Goal: Task Accomplishment & Management: Complete application form

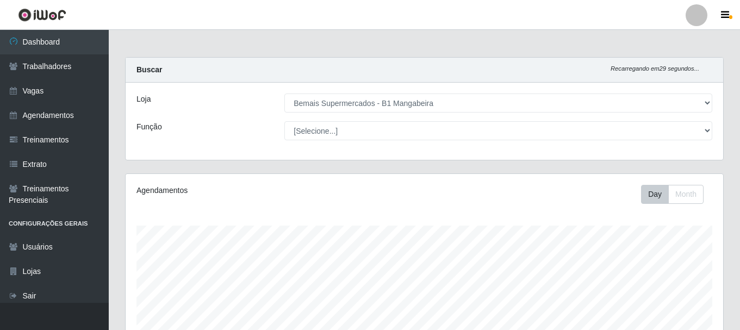
select select "403"
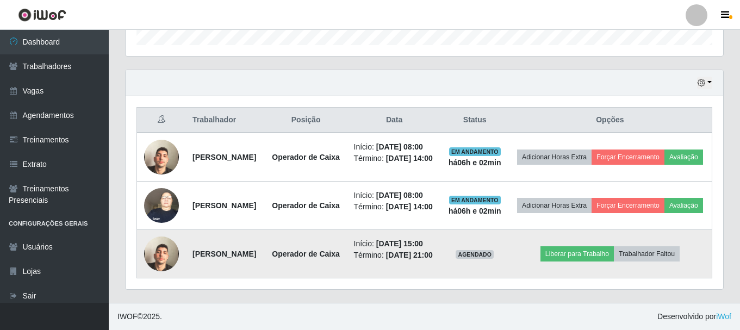
scroll to position [226, 598]
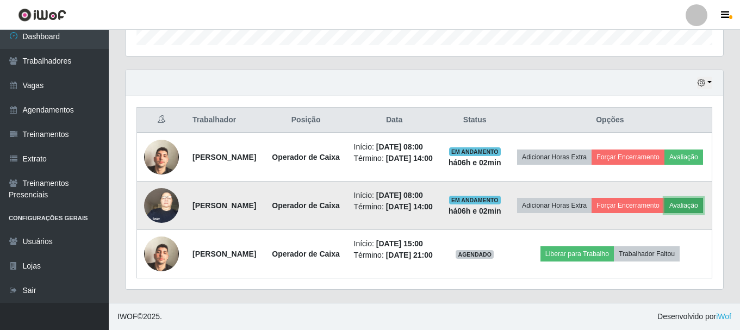
click at [664, 198] on button "Avaliação" at bounding box center [683, 205] width 39 height 15
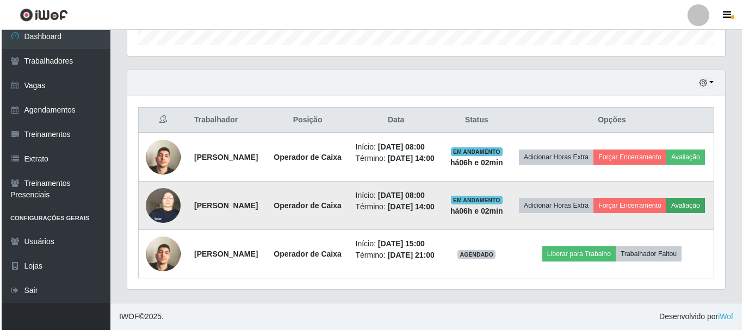
scroll to position [226, 592]
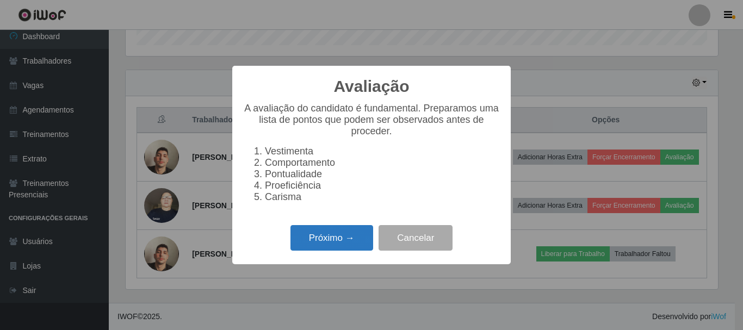
click at [356, 235] on button "Próximo →" at bounding box center [331, 238] width 83 height 26
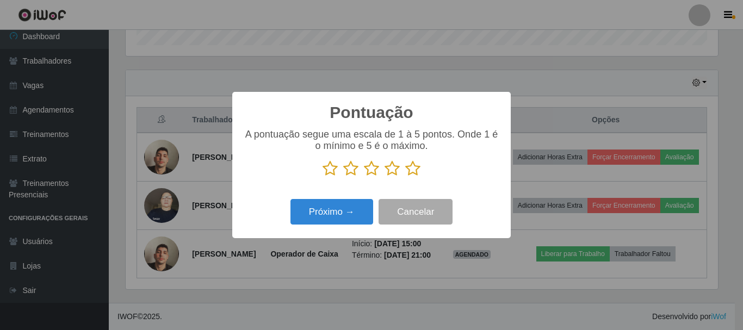
click at [412, 169] on icon at bounding box center [412, 168] width 15 height 16
click at [405, 177] on input "radio" at bounding box center [405, 177] width 0 height 0
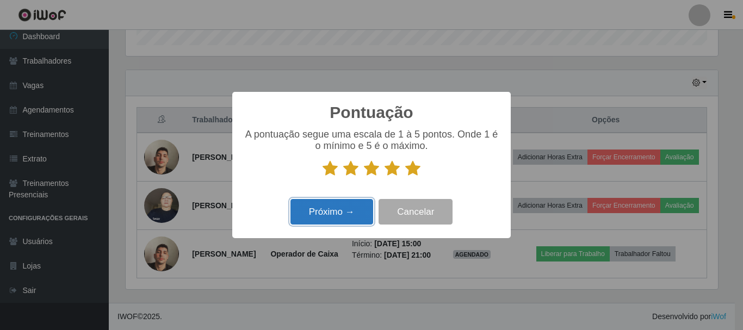
click at [320, 212] on button "Próximo →" at bounding box center [331, 212] width 83 height 26
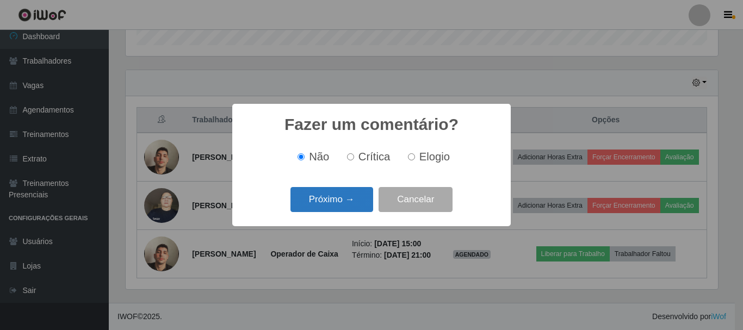
click at [333, 205] on button "Próximo →" at bounding box center [331, 200] width 83 height 26
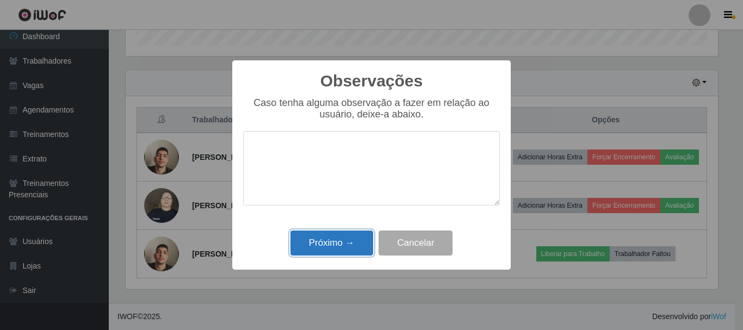
click at [351, 238] on button "Próximo →" at bounding box center [331, 244] width 83 height 26
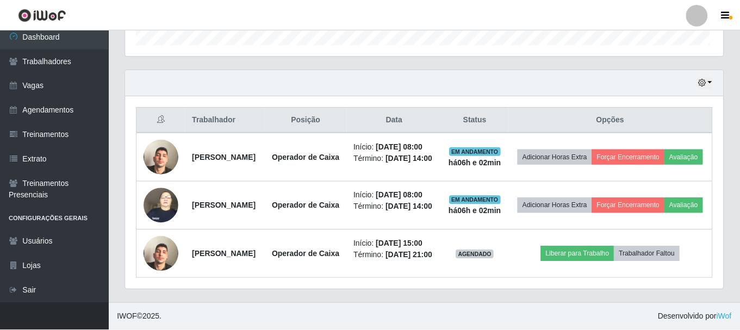
scroll to position [226, 598]
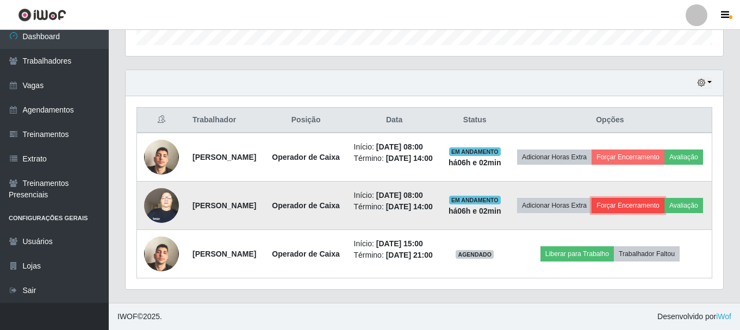
click at [664, 198] on button "Forçar Encerramento" at bounding box center [628, 205] width 73 height 15
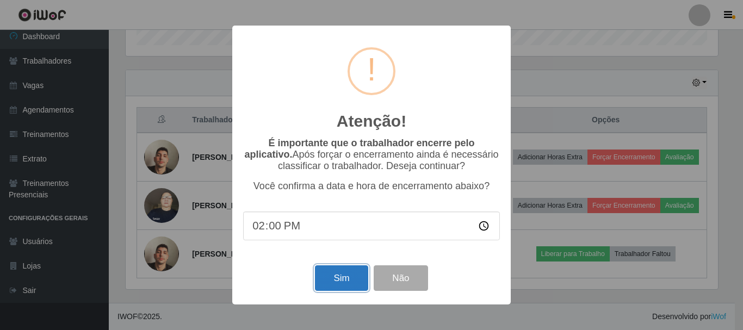
click at [337, 283] on button "Sim" at bounding box center [341, 278] width 53 height 26
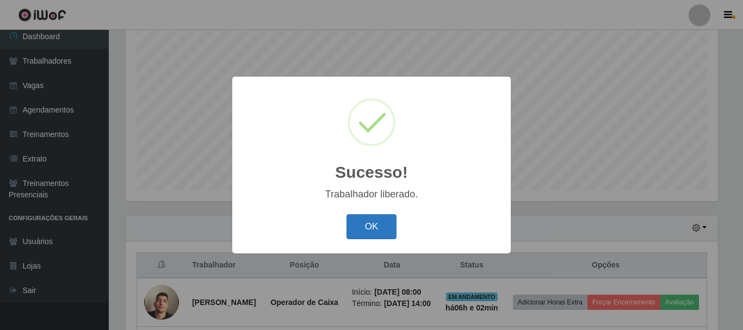
click at [381, 225] on button "OK" at bounding box center [371, 227] width 51 height 26
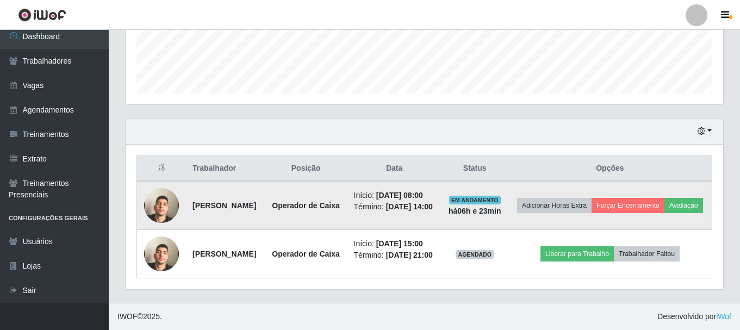
scroll to position [312, 0]
click at [664, 201] on button "Avaliação" at bounding box center [683, 205] width 39 height 15
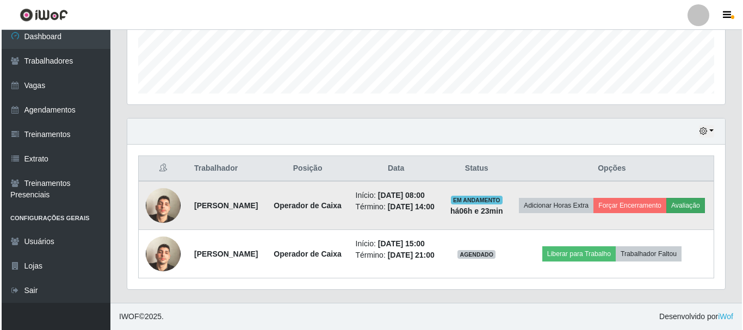
scroll to position [226, 592]
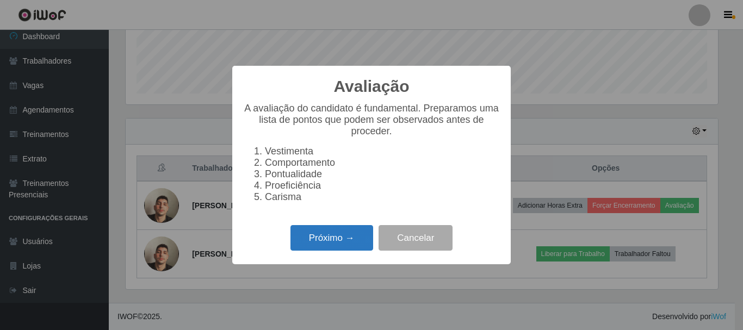
click at [335, 251] on button "Próximo →" at bounding box center [331, 238] width 83 height 26
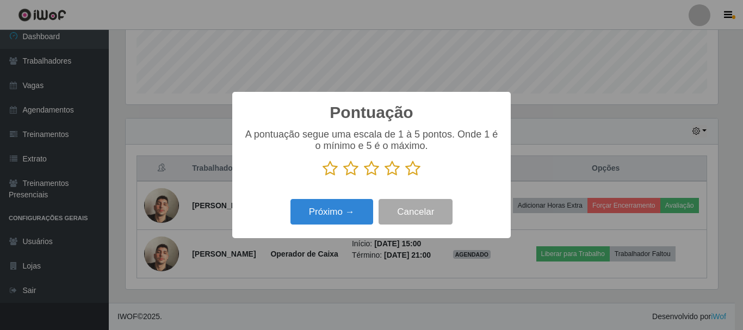
scroll to position [543473, 543107]
drag, startPoint x: 413, startPoint y: 169, endPoint x: 340, endPoint y: 198, distance: 77.8
click at [403, 175] on p at bounding box center [371, 168] width 257 height 16
click at [407, 167] on icon at bounding box center [412, 168] width 15 height 16
click at [405, 177] on input "radio" at bounding box center [405, 177] width 0 height 0
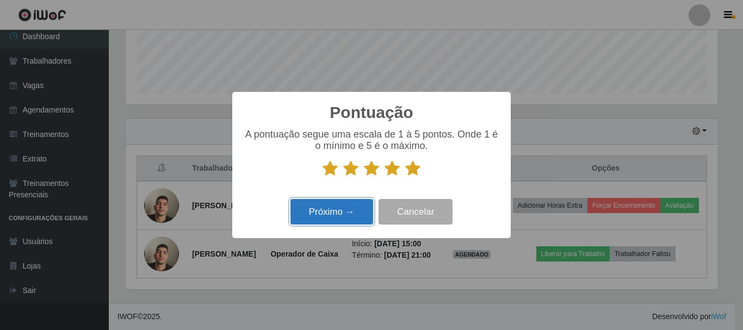
click at [358, 211] on button "Próximo →" at bounding box center [331, 212] width 83 height 26
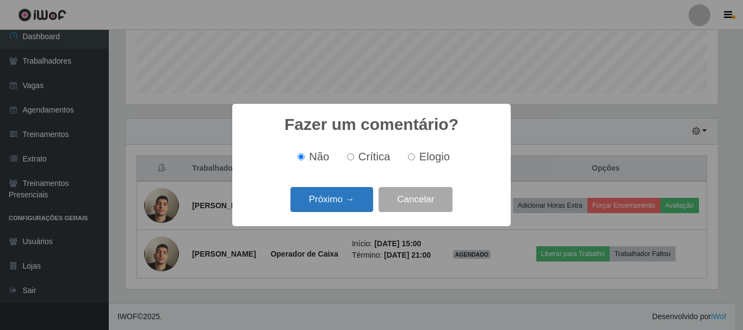
click at [357, 201] on button "Próximo →" at bounding box center [331, 200] width 83 height 26
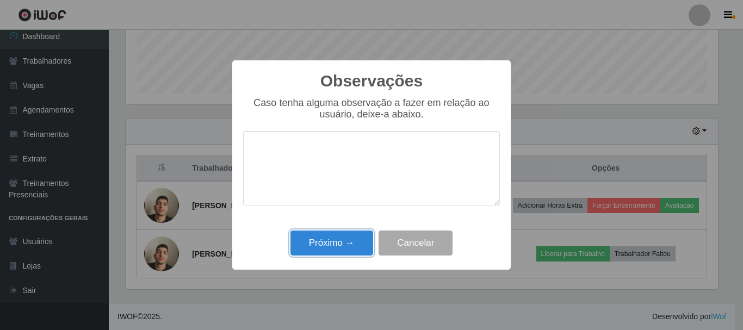
drag, startPoint x: 322, startPoint y: 238, endPoint x: 339, endPoint y: 232, distance: 17.6
click at [322, 239] on button "Próximo →" at bounding box center [331, 244] width 83 height 26
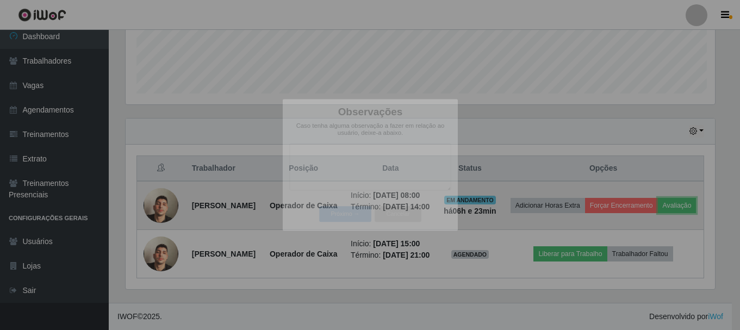
scroll to position [226, 598]
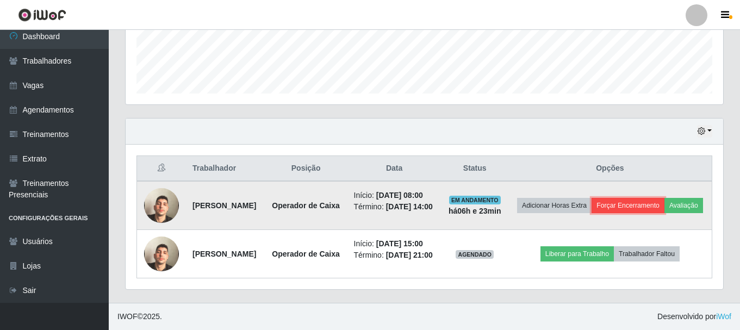
click at [664, 198] on button "Forçar Encerramento" at bounding box center [628, 205] width 73 height 15
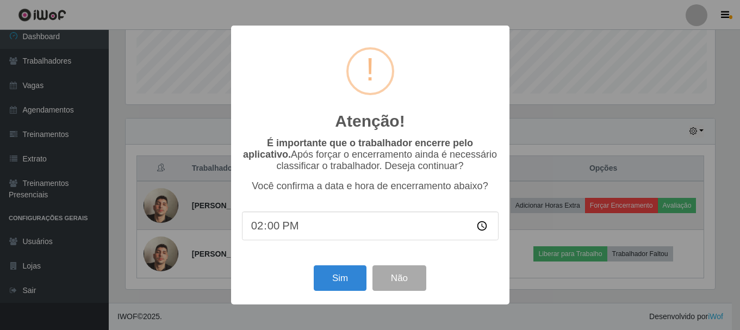
scroll to position [226, 592]
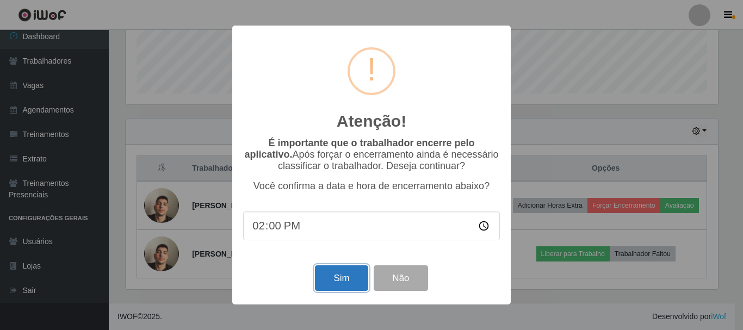
click at [333, 285] on button "Sim" at bounding box center [341, 278] width 53 height 26
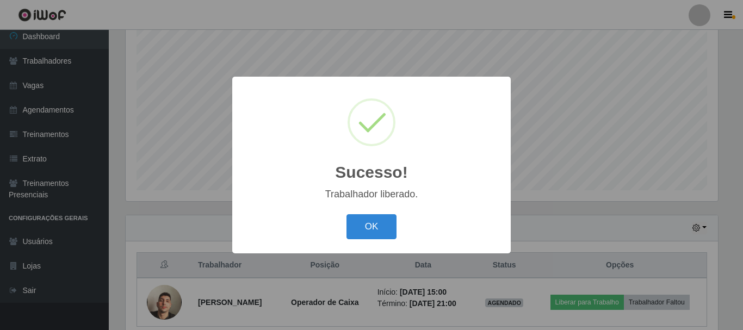
click at [400, 235] on div "OK Cancel" at bounding box center [371, 226] width 257 height 31
click at [380, 225] on button "OK" at bounding box center [371, 227] width 51 height 26
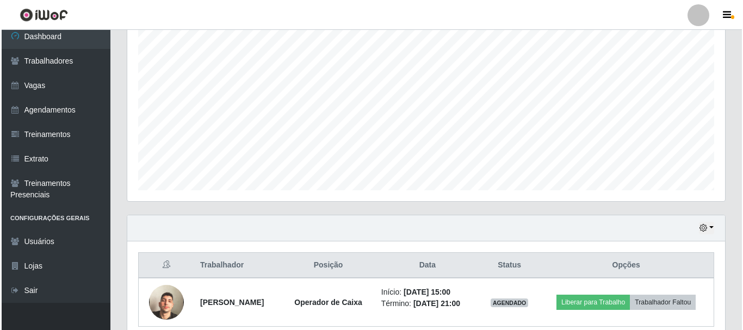
scroll to position [247, 0]
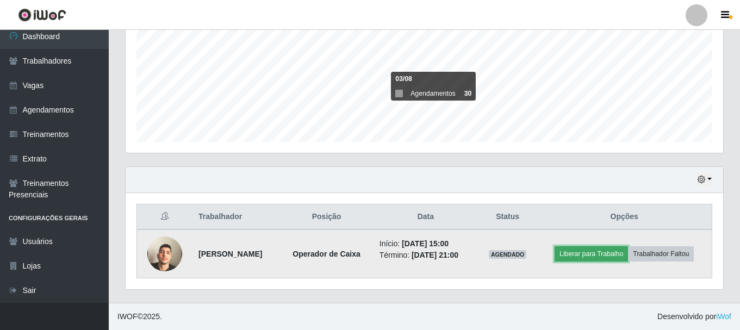
click at [599, 254] on button "Liberar para Trabalho" at bounding box center [591, 253] width 73 height 15
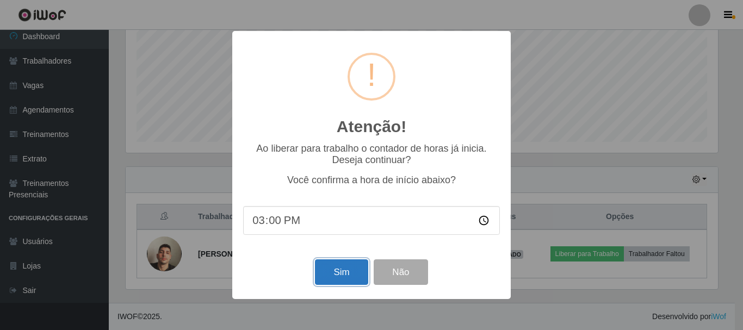
click at [338, 279] on button "Sim" at bounding box center [341, 272] width 53 height 26
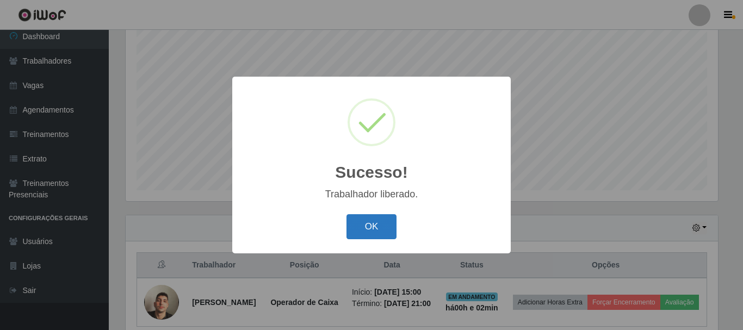
click at [362, 226] on button "OK" at bounding box center [371, 227] width 51 height 26
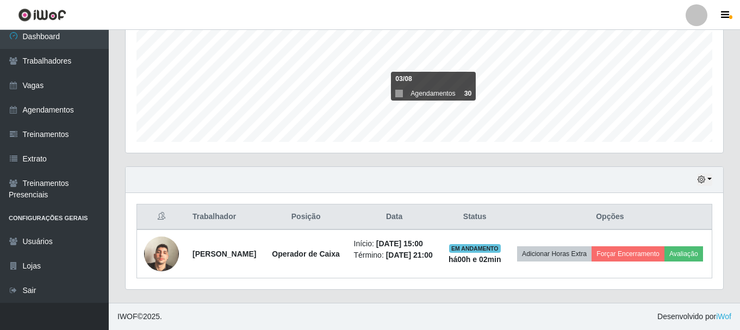
scroll to position [255, 0]
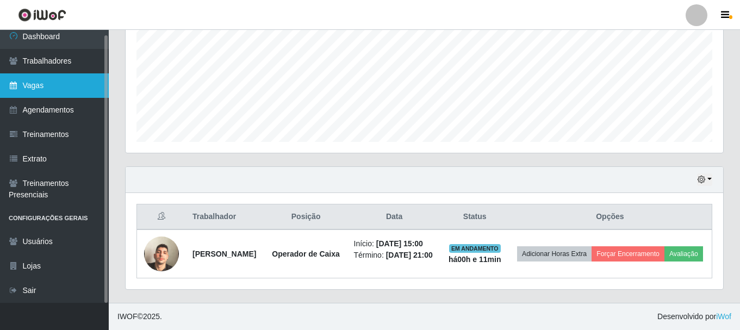
click at [28, 86] on link "Vagas" at bounding box center [54, 85] width 109 height 24
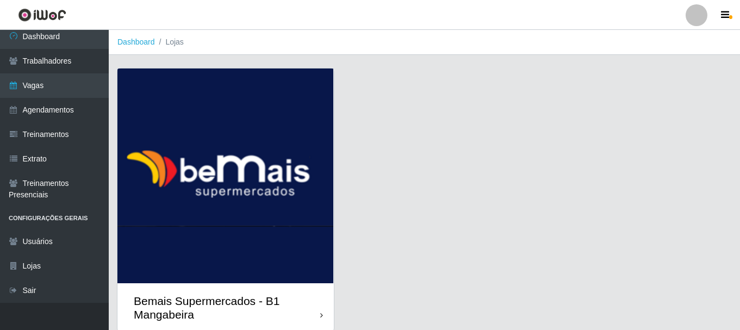
scroll to position [43, 0]
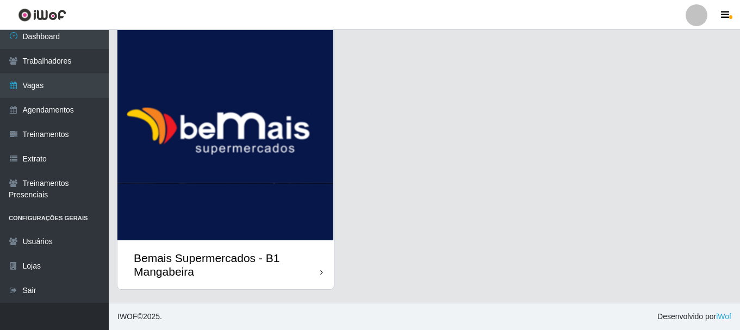
click at [319, 268] on div "Bemais Supermercados - B1 Mangabeira" at bounding box center [227, 264] width 186 height 27
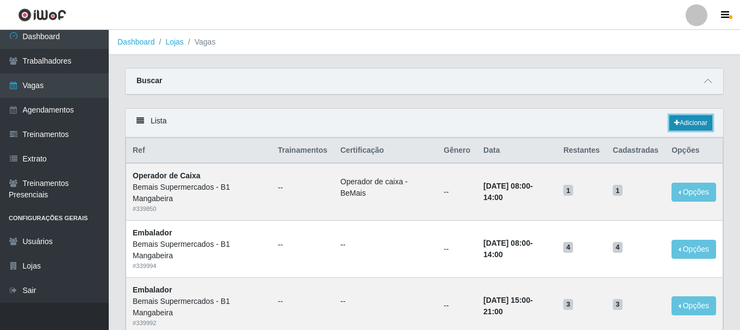
click at [696, 123] on link "Adicionar" at bounding box center [690, 122] width 43 height 15
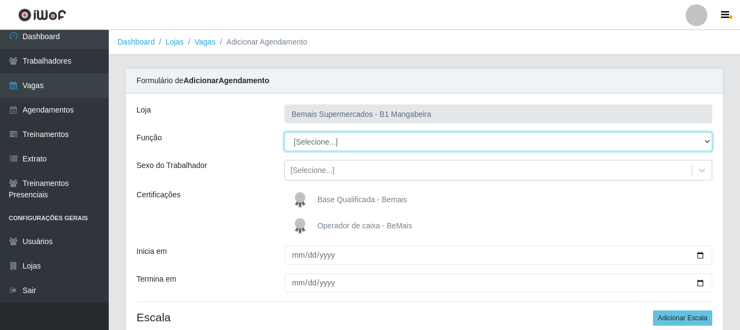
click at [546, 144] on select "[Selecione...] ASG ASG + ASG ++ Balconista de Açougue Balconista de Açougue + B…" at bounding box center [498, 141] width 428 height 19
select select "22"
click at [284, 132] on select "[Selecione...] ASG ASG + ASG ++ Balconista de Açougue Balconista de Açougue + B…" at bounding box center [498, 141] width 428 height 19
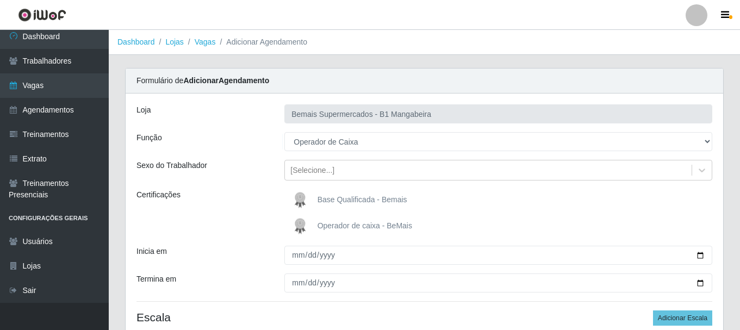
click at [337, 226] on span "Operador de caixa - BeMais" at bounding box center [365, 225] width 95 height 9
click at [0, 0] on input "Operador de caixa - BeMais" at bounding box center [0, 0] width 0 height 0
click at [346, 196] on span "Base Qualificada - Bemais" at bounding box center [363, 199] width 90 height 9
click at [0, 0] on input "Base Qualificada - Bemais" at bounding box center [0, 0] width 0 height 0
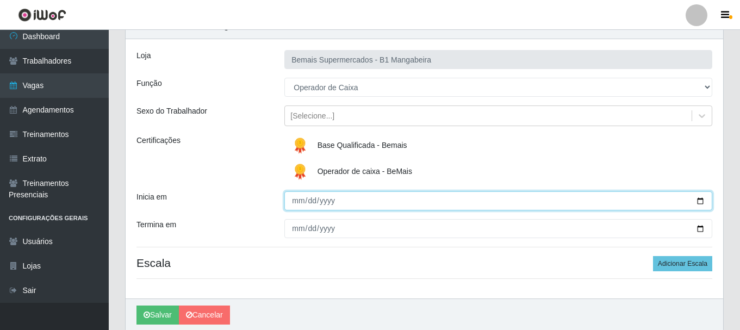
click at [295, 202] on input "Inicia em" at bounding box center [498, 200] width 428 height 19
click at [307, 202] on input "Inicia em" at bounding box center [498, 200] width 428 height 19
type input "[DATE]"
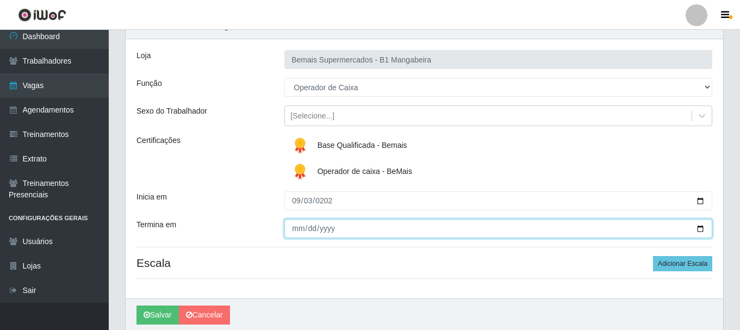
click at [289, 233] on input "Termina em" at bounding box center [498, 228] width 428 height 19
type input "[DATE]"
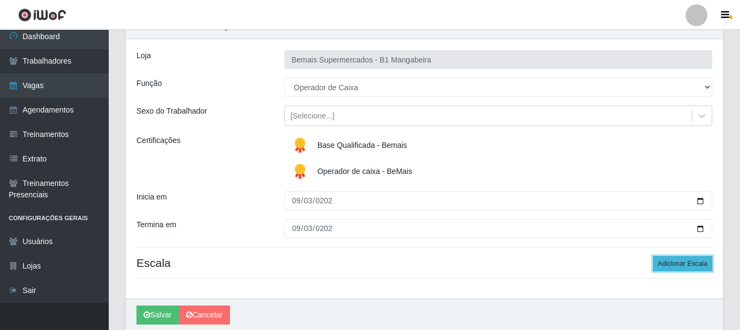
click at [680, 265] on button "Adicionar Escala" at bounding box center [682, 263] width 59 height 15
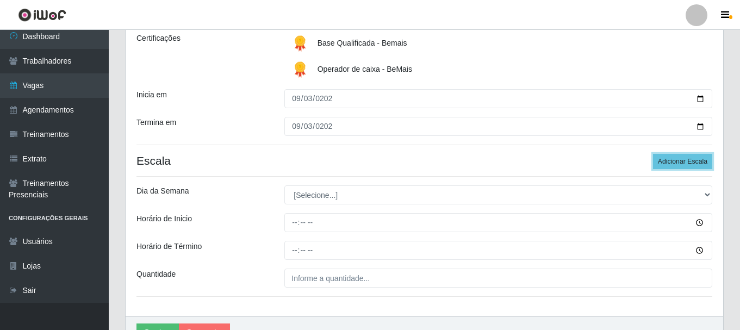
scroll to position [163, 0]
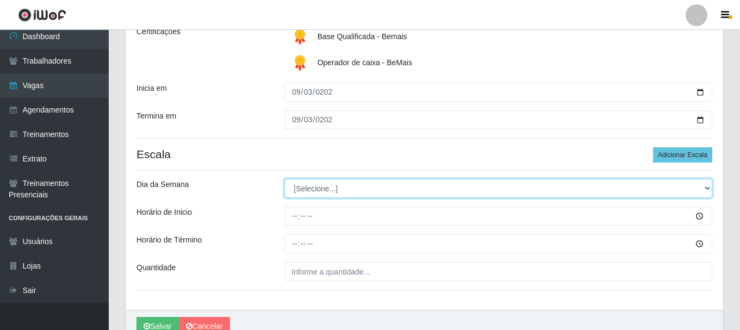
click at [315, 189] on select "[Selecione...] Segunda Terça Quarta Quinta Sexta Sábado Domingo" at bounding box center [498, 188] width 428 height 19
select select "3"
click at [284, 179] on select "[Selecione...] Segunda Terça Quarta Quinta Sexta Sábado Domingo" at bounding box center [498, 188] width 428 height 19
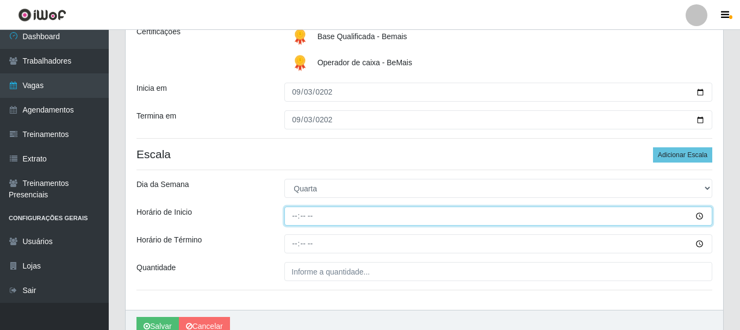
click at [294, 217] on input "Horário de Inicio" at bounding box center [498, 216] width 428 height 19
type input "11:00"
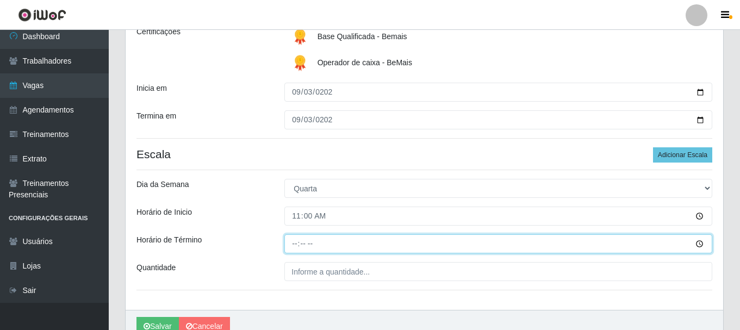
click at [296, 246] on input "Horário de Término" at bounding box center [498, 243] width 428 height 19
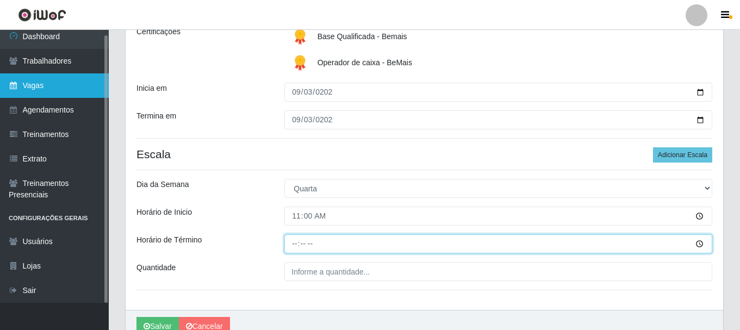
type input "15:00"
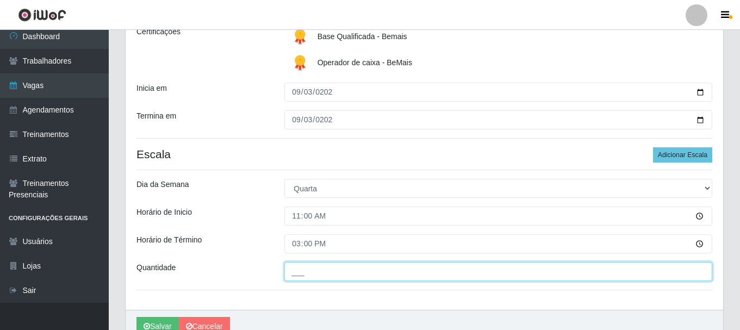
click at [301, 275] on input "___" at bounding box center [498, 271] width 428 height 19
type input "1__"
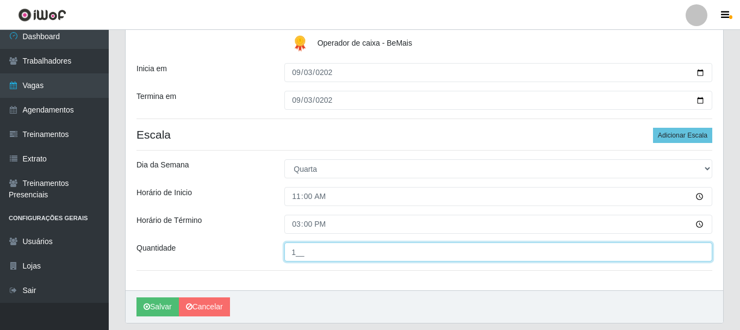
scroll to position [216, 0]
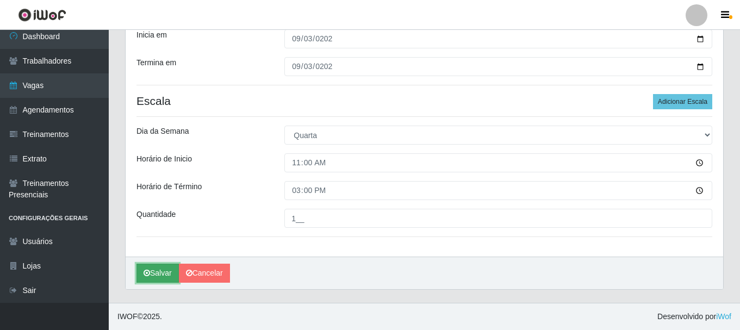
click at [155, 270] on button "Salvar" at bounding box center [157, 273] width 42 height 19
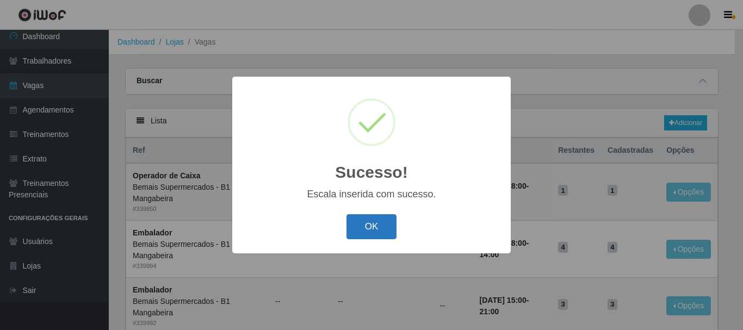
click at [386, 224] on button "OK" at bounding box center [371, 227] width 51 height 26
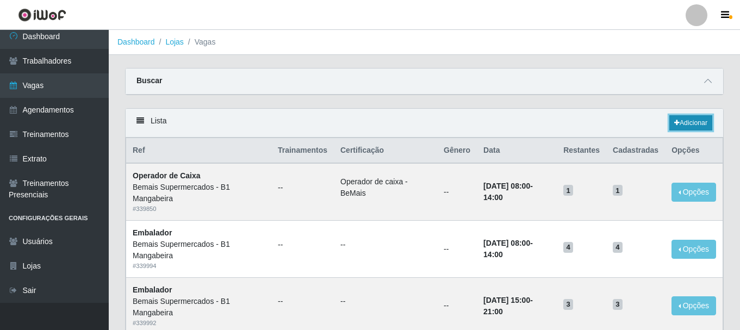
click at [678, 121] on link "Adicionar" at bounding box center [690, 122] width 43 height 15
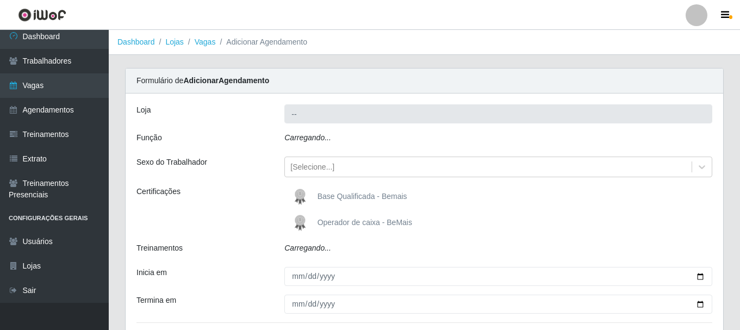
type input "Bemais Supermercados - B1 Mangabeira"
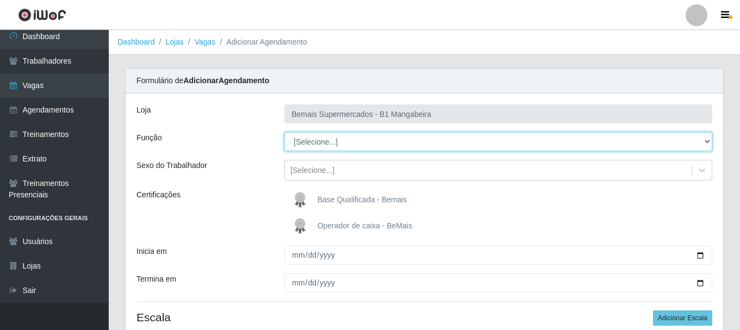
click at [318, 144] on select "[Selecione...] ASG ASG + ASG ++ Balconista de Açougue Balconista de Açougue + B…" at bounding box center [498, 141] width 428 height 19
select select "22"
click at [284, 132] on select "[Selecione...] ASG ASG + ASG ++ Balconista de Açougue Balconista de Açougue + B…" at bounding box center [498, 141] width 428 height 19
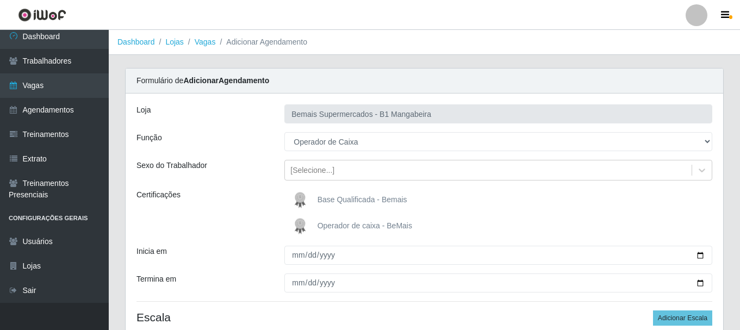
click at [329, 196] on span "Base Qualificada - Bemais" at bounding box center [363, 199] width 90 height 9
click at [0, 0] on input "Base Qualificada - Bemais" at bounding box center [0, 0] width 0 height 0
click at [327, 225] on span "Operador de caixa - BeMais" at bounding box center [365, 225] width 95 height 9
click at [0, 0] on input "Operador de caixa - BeMais" at bounding box center [0, 0] width 0 height 0
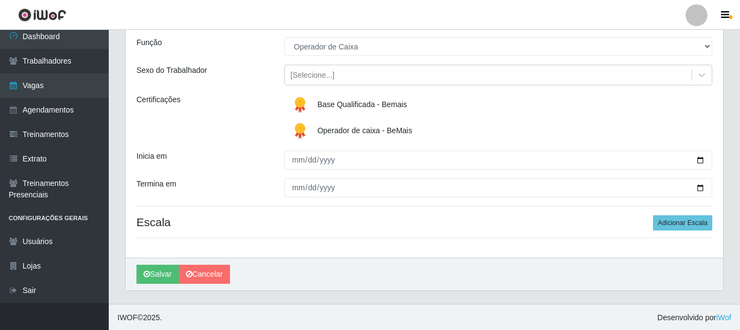
scroll to position [96, 0]
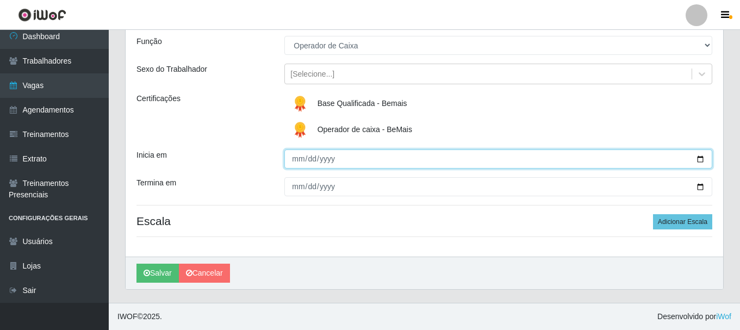
click at [301, 157] on input "Inicia em" at bounding box center [498, 159] width 428 height 19
type input "[DATE]"
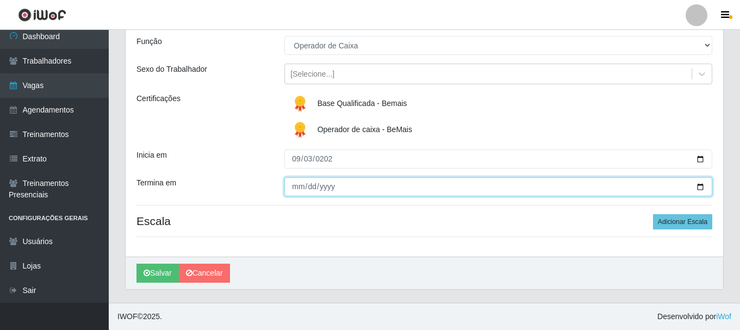
click at [296, 188] on input "Termina em" at bounding box center [498, 186] width 428 height 19
type input "[DATE]"
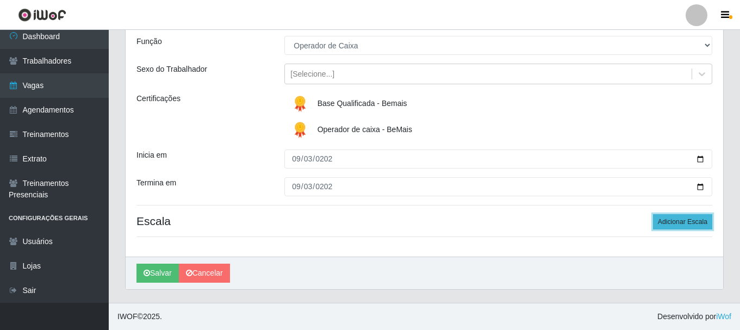
click at [675, 215] on button "Adicionar Escala" at bounding box center [682, 221] width 59 height 15
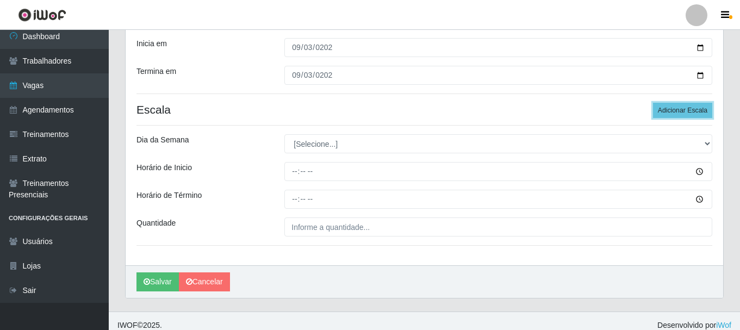
scroll to position [216, 0]
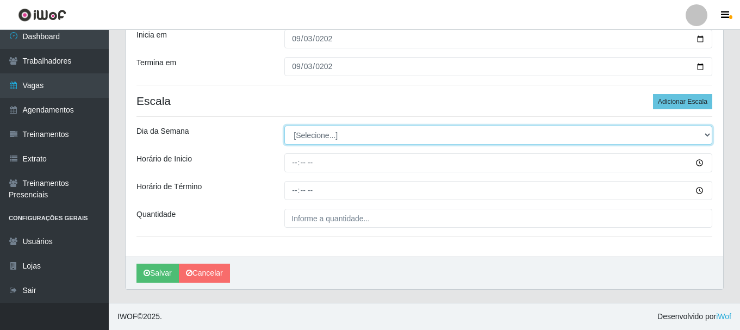
click at [312, 141] on select "[Selecione...] Segunda Terça Quarta Quinta Sexta Sábado Domingo" at bounding box center [498, 135] width 428 height 19
select select "3"
click at [284, 126] on select "[Selecione...] Segunda Terça Quarta Quinta Sexta Sábado Domingo" at bounding box center [498, 135] width 428 height 19
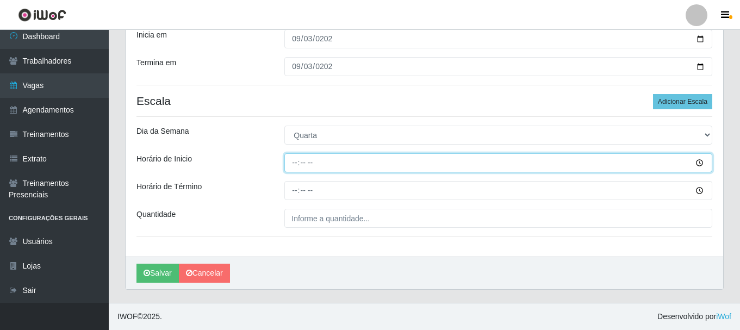
click at [289, 167] on input "Horário de Inicio" at bounding box center [498, 162] width 428 height 19
type input "12:00"
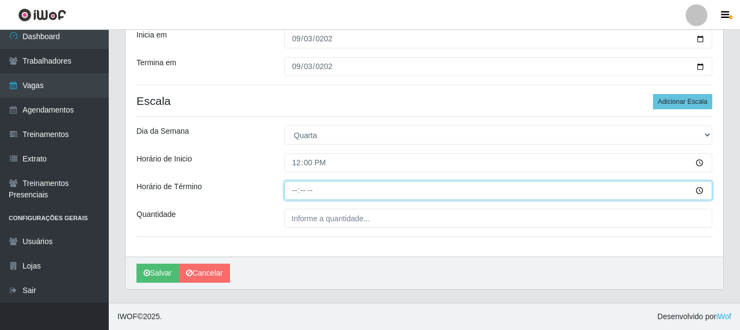
click at [293, 191] on input "Horário de Término" at bounding box center [498, 190] width 428 height 19
type input "16:00"
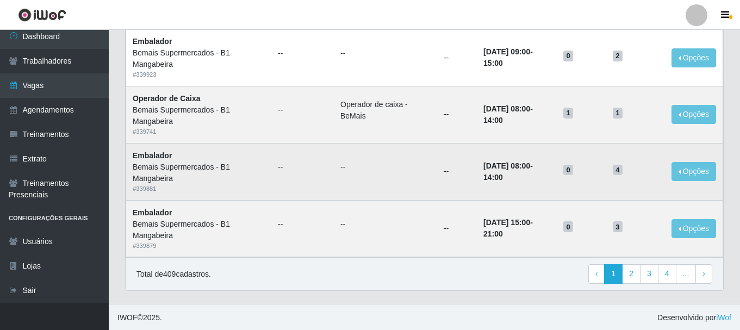
scroll to position [763, 0]
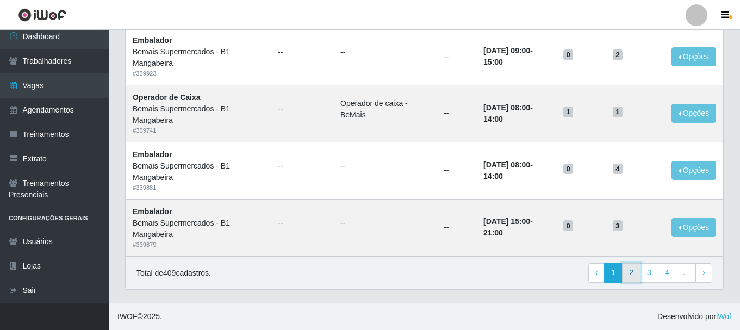
click at [630, 277] on link "2" at bounding box center [631, 273] width 18 height 20
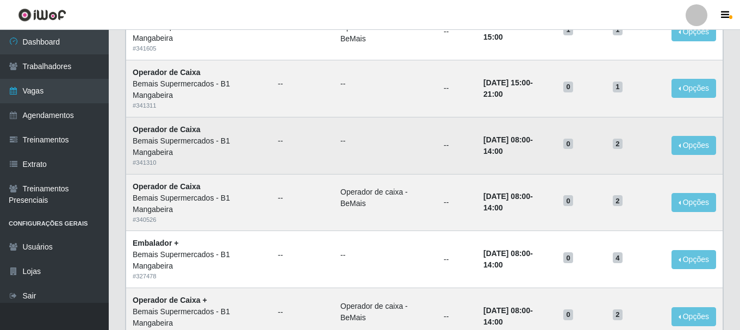
scroll to position [163, 0]
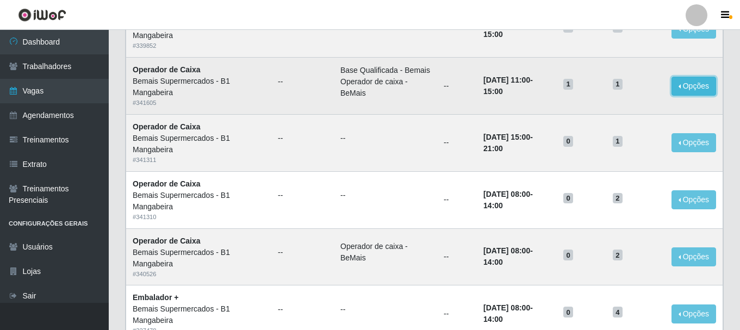
click at [690, 96] on button "Opções" at bounding box center [693, 86] width 45 height 19
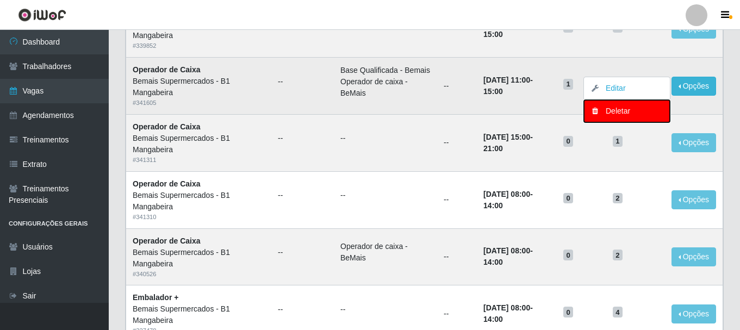
click at [619, 115] on div "Deletar" at bounding box center [627, 110] width 64 height 11
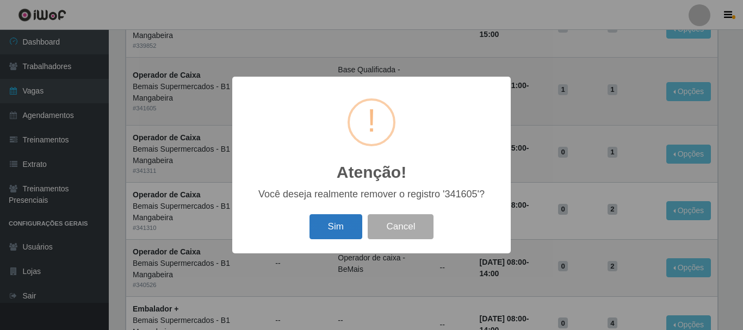
click at [321, 231] on button "Sim" at bounding box center [335, 227] width 53 height 26
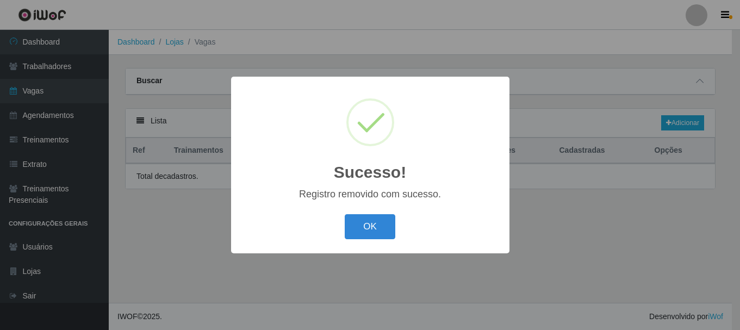
scroll to position [0, 0]
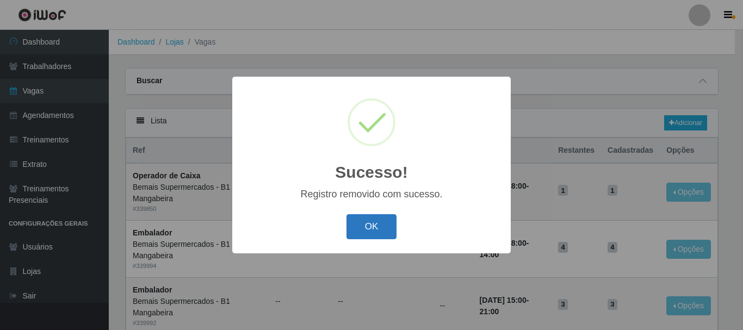
click at [388, 226] on button "OK" at bounding box center [371, 227] width 51 height 26
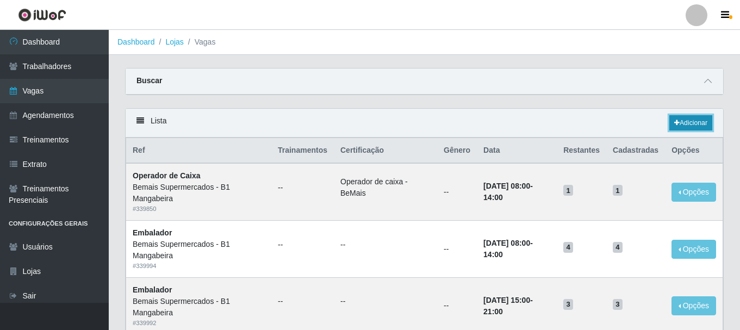
click at [695, 127] on link "Adicionar" at bounding box center [690, 122] width 43 height 15
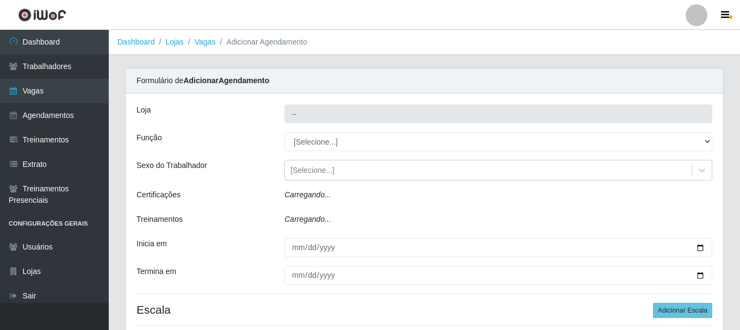
type input "Bemais Supermercados - B1 Mangabeira"
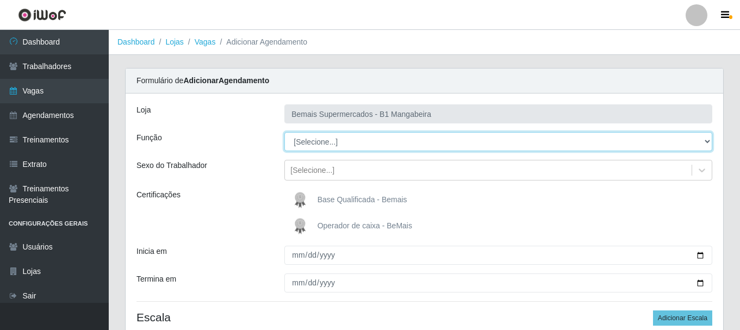
click at [353, 142] on select "[Selecione...] ASG ASG + ASG ++ Balconista de Açougue Balconista de Açougue + B…" at bounding box center [498, 141] width 428 height 19
select select "22"
click at [284, 132] on select "[Selecione...] ASG ASG + ASG ++ Balconista de Açougue Balconista de Açougue + B…" at bounding box center [498, 141] width 428 height 19
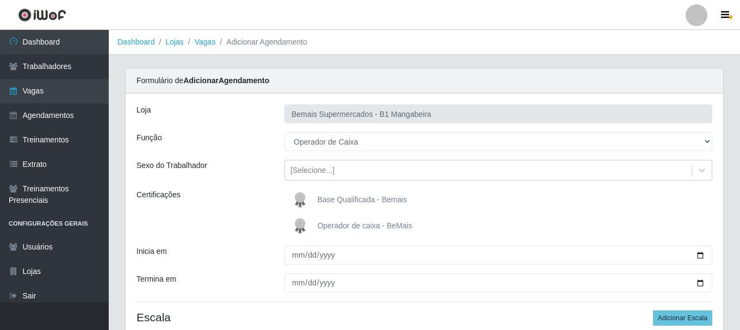
click at [363, 201] on span "Base Qualificada - Bemais" at bounding box center [363, 199] width 90 height 9
click at [0, 0] on input "Base Qualificada - Bemais" at bounding box center [0, 0] width 0 height 0
click at [360, 237] on div "Loja Bemais Supermercados - B1 Mangabeira Função [Selecione...] ASG ASG + ASG +…" at bounding box center [425, 223] width 598 height 259
click at [356, 223] on span "Operador de caixa - BeMais" at bounding box center [365, 225] width 95 height 9
click at [0, 0] on input "Operador de caixa - BeMais" at bounding box center [0, 0] width 0 height 0
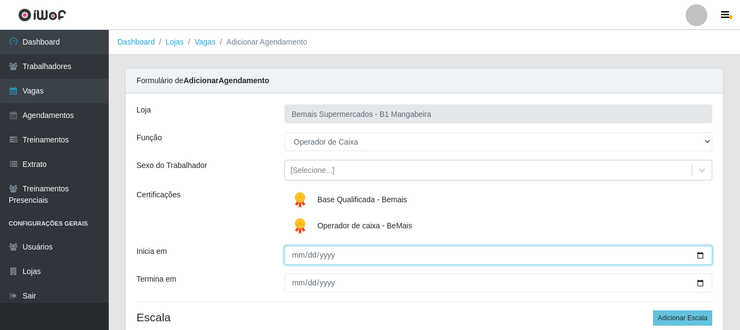
click at [293, 254] on input "Inicia em" at bounding box center [498, 255] width 428 height 19
type input "[DATE]"
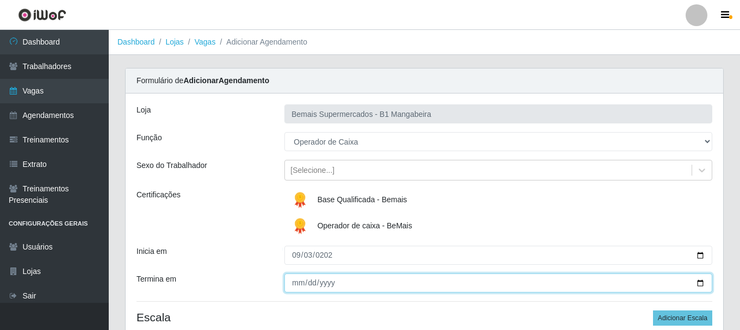
click at [302, 286] on input "Termina em" at bounding box center [498, 282] width 428 height 19
type input "[DATE]"
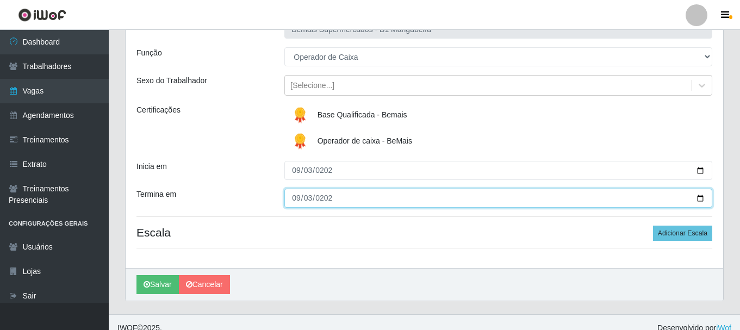
scroll to position [96, 0]
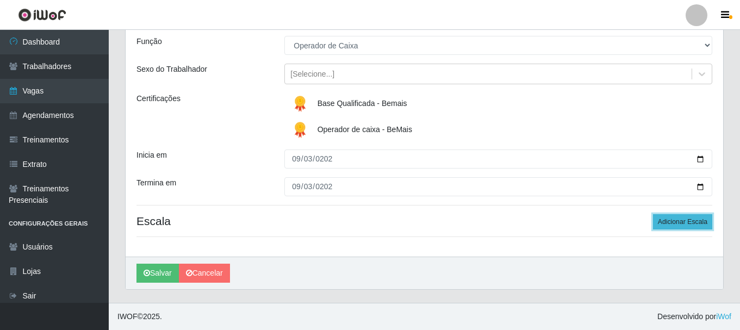
click at [694, 221] on button "Adicionar Escala" at bounding box center [682, 221] width 59 height 15
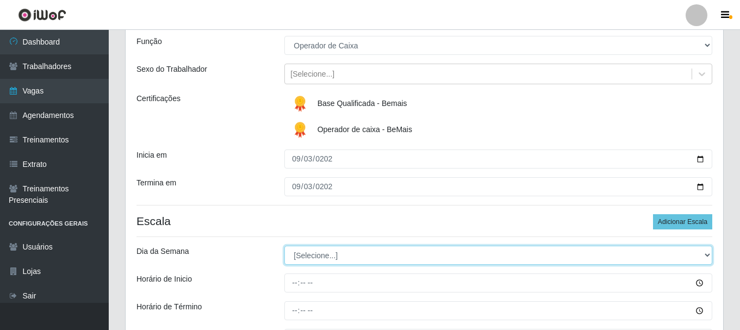
click at [346, 257] on select "[Selecione...] Segunda Terça Quarta Quinta Sexta Sábado Domingo" at bounding box center [498, 255] width 428 height 19
select select "3"
click at [284, 246] on select "[Selecione...] Segunda Terça Quarta Quinta Sexta Sábado Domingo" at bounding box center [498, 255] width 428 height 19
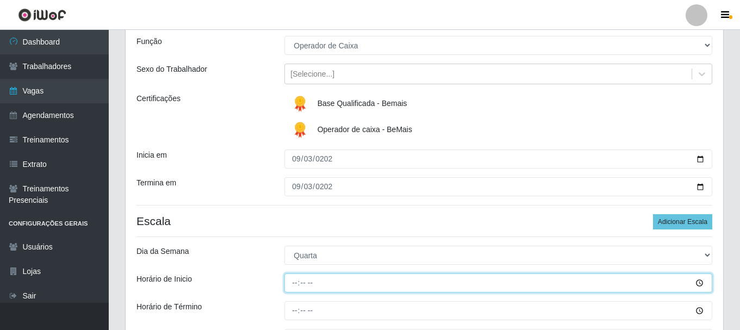
click at [292, 287] on input "Horário de Inicio" at bounding box center [498, 282] width 428 height 19
type input "11:00"
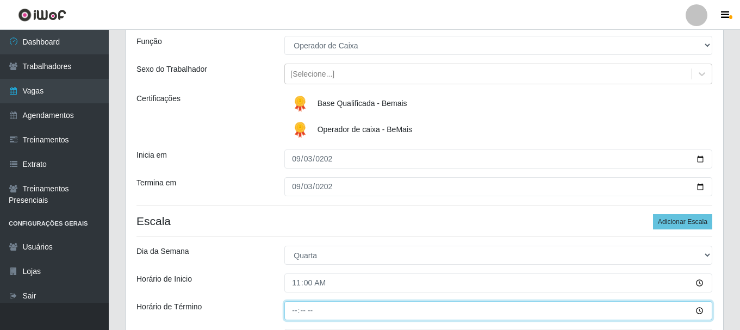
click at [291, 313] on input "Horário de Término" at bounding box center [498, 310] width 428 height 19
type input "17:00"
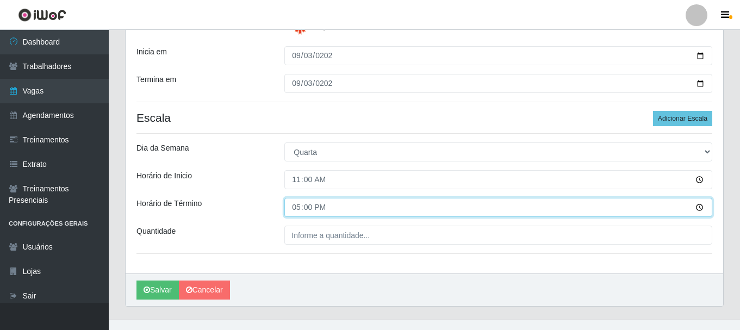
scroll to position [216, 0]
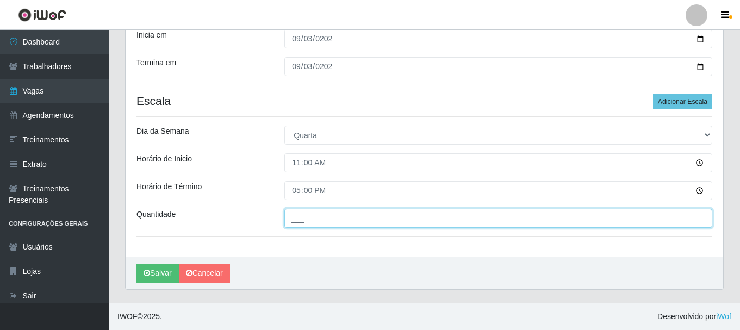
click at [339, 215] on input "___" at bounding box center [498, 218] width 428 height 19
type input "1__"
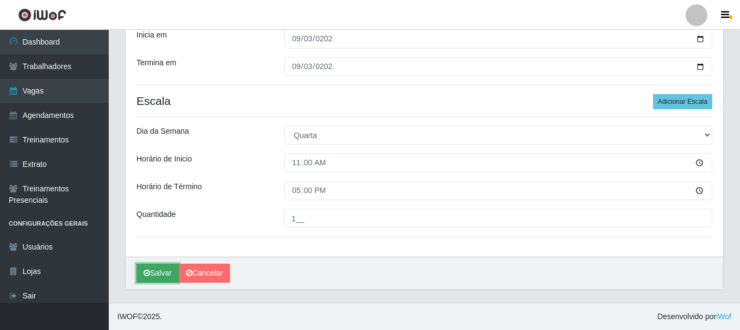
click at [157, 276] on button "Salvar" at bounding box center [157, 273] width 42 height 19
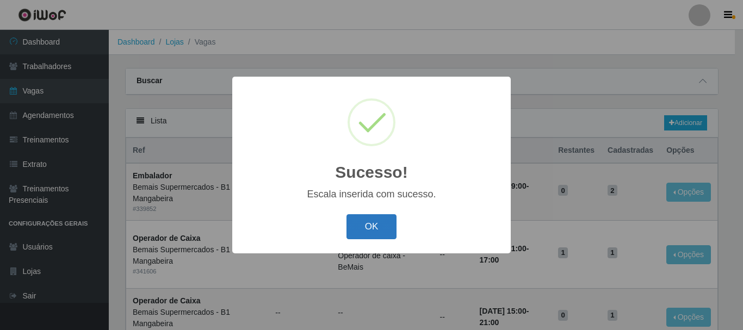
click at [368, 237] on button "OK" at bounding box center [371, 227] width 51 height 26
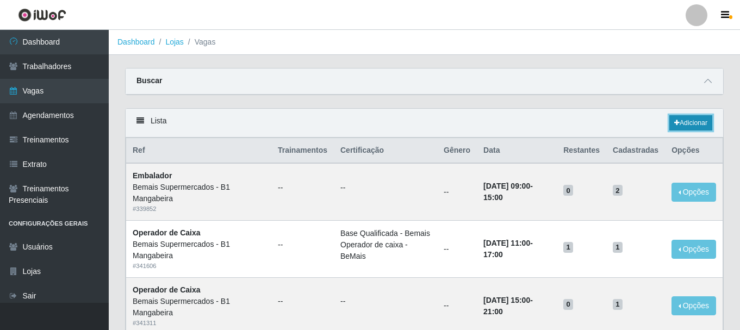
click at [700, 123] on link "Adicionar" at bounding box center [690, 122] width 43 height 15
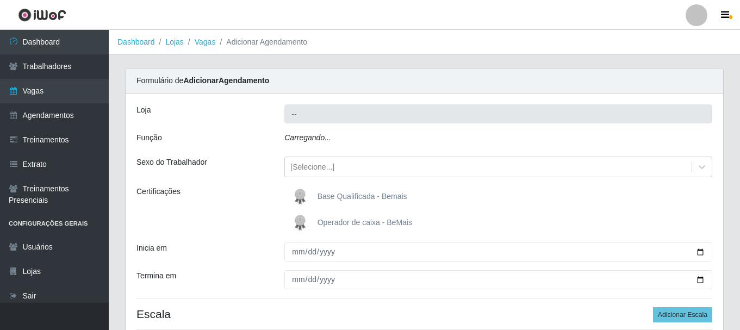
type input "Bemais Supermercados - B1 Mangabeira"
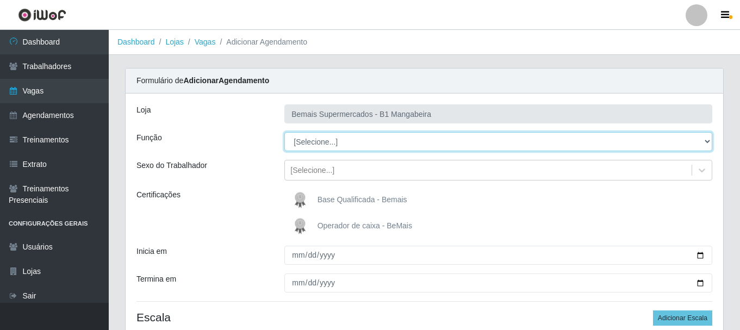
click at [318, 142] on select "[Selecione...] ASG ASG + ASG ++ Balconista de Açougue Balconista de Açougue + B…" at bounding box center [498, 141] width 428 height 19
select select "22"
click at [284, 132] on select "[Selecione...] ASG ASG + ASG ++ Balconista de Açougue Balconista de Açougue + B…" at bounding box center [498, 141] width 428 height 19
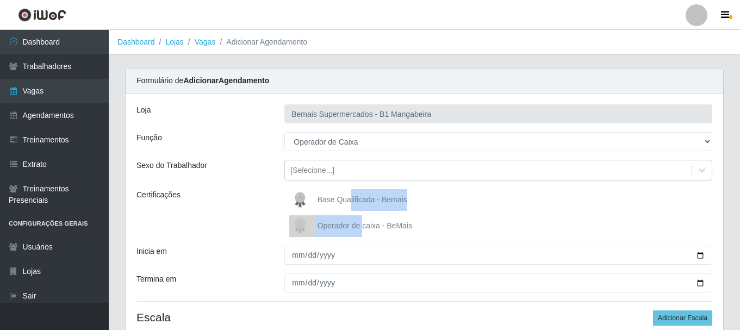
drag, startPoint x: 348, startPoint y: 195, endPoint x: 362, endPoint y: 223, distance: 30.9
click at [362, 223] on div "Base Qualificada - Bemais Operador de caixa - BeMais" at bounding box center [498, 213] width 444 height 48
click at [508, 203] on div "Base Qualificada - Bemais" at bounding box center [498, 200] width 428 height 22
click at [340, 197] on span "Base Qualificada - Bemais" at bounding box center [363, 199] width 90 height 9
click at [0, 0] on input "Base Qualificada - Bemais" at bounding box center [0, 0] width 0 height 0
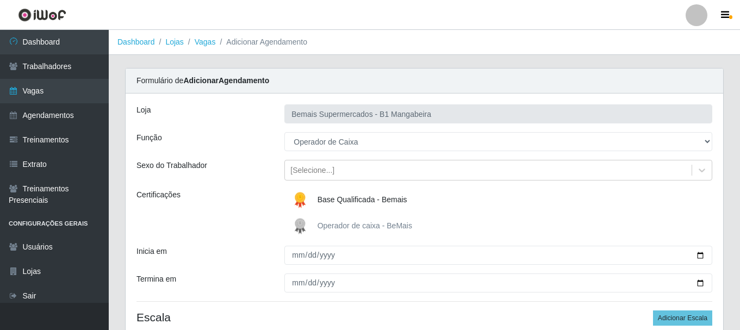
click at [353, 211] on div "Base Qualificada - Bemais Operador de caixa - BeMais" at bounding box center [498, 213] width 444 height 48
click at [353, 221] on span "Operador de caixa - BeMais" at bounding box center [365, 225] width 95 height 9
click at [0, 0] on input "Operador de caixa - BeMais" at bounding box center [0, 0] width 0 height 0
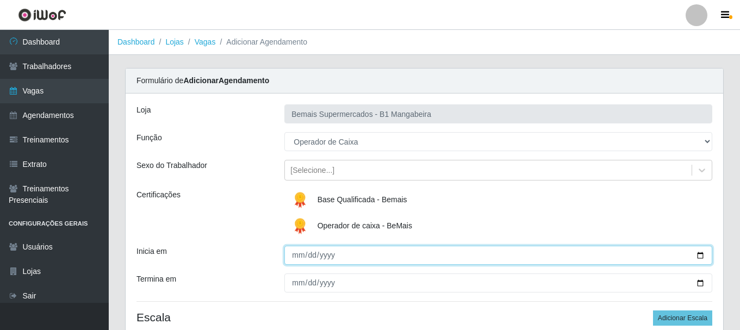
click at [300, 258] on input "Inicia em" at bounding box center [498, 255] width 428 height 19
type input "[DATE]"
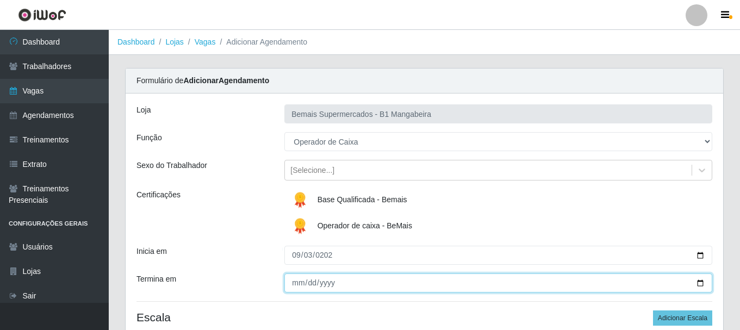
click at [301, 288] on input "Termina em" at bounding box center [498, 282] width 428 height 19
type input "[DATE]"
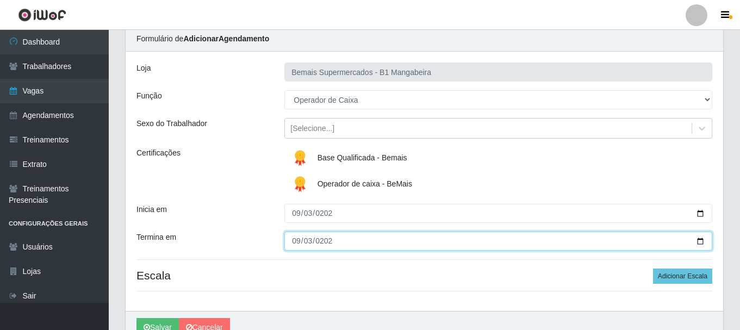
scroll to position [96, 0]
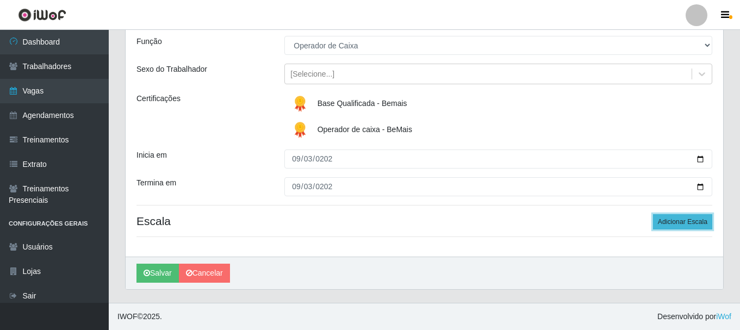
click at [676, 222] on button "Adicionar Escala" at bounding box center [682, 221] width 59 height 15
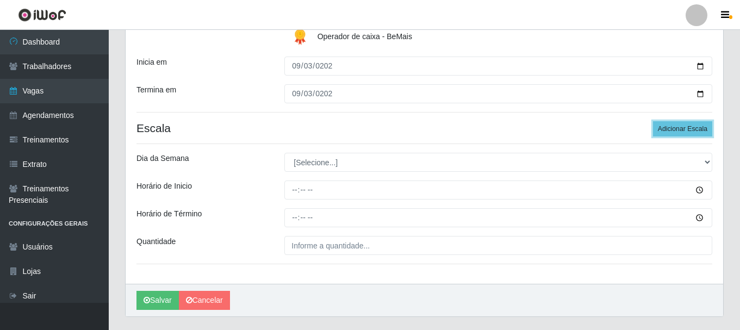
scroll to position [216, 0]
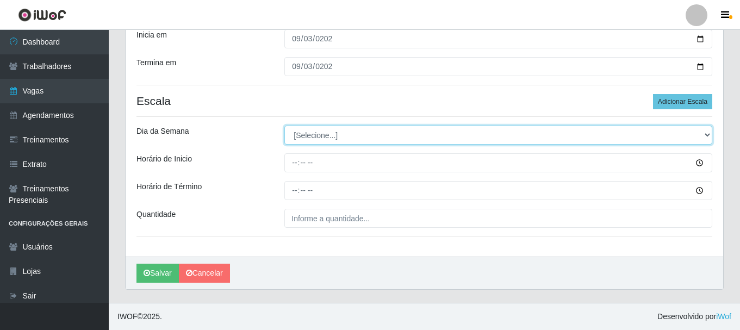
click at [319, 133] on select "[Selecione...] Segunda Terça Quarta Quinta Sexta Sábado Domingo" at bounding box center [498, 135] width 428 height 19
select select "3"
click at [284, 126] on select "[Selecione...] Segunda Terça Quarta Quinta Sexta Sábado Domingo" at bounding box center [498, 135] width 428 height 19
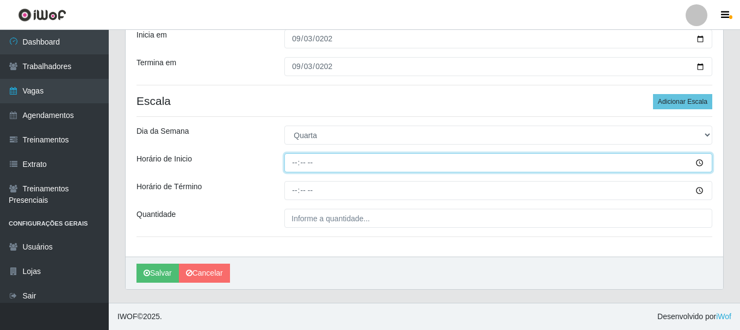
click at [294, 164] on input "Horário de Inicio" at bounding box center [498, 162] width 428 height 19
type input "12:00"
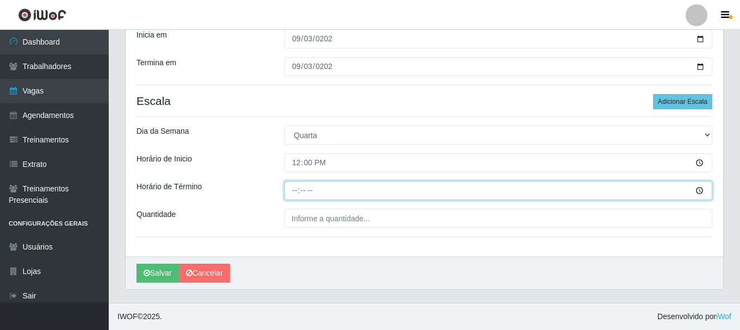
click at [298, 194] on input "Horário de Término" at bounding box center [498, 190] width 428 height 19
type input "18:00"
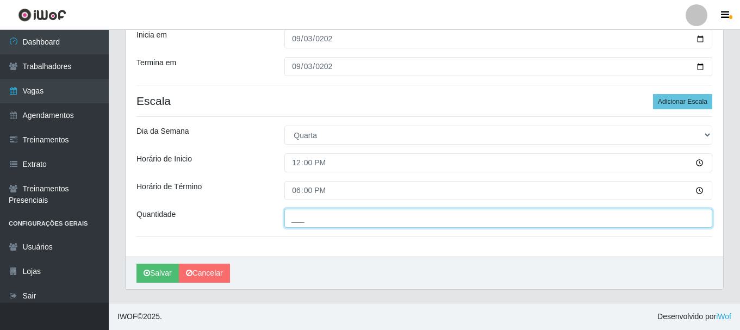
click at [318, 223] on input "___" at bounding box center [498, 218] width 428 height 19
type input "1__"
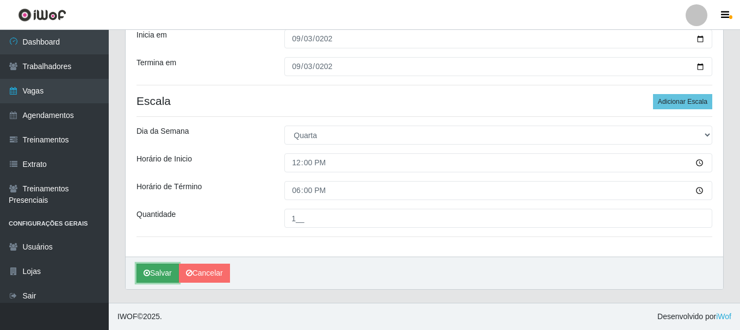
click at [158, 269] on button "Salvar" at bounding box center [157, 273] width 42 height 19
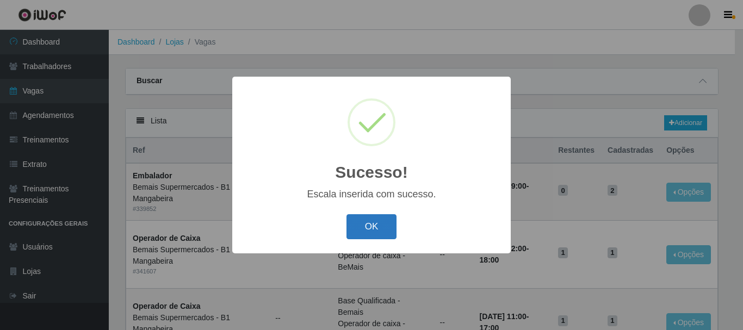
click at [380, 222] on button "OK" at bounding box center [371, 227] width 51 height 26
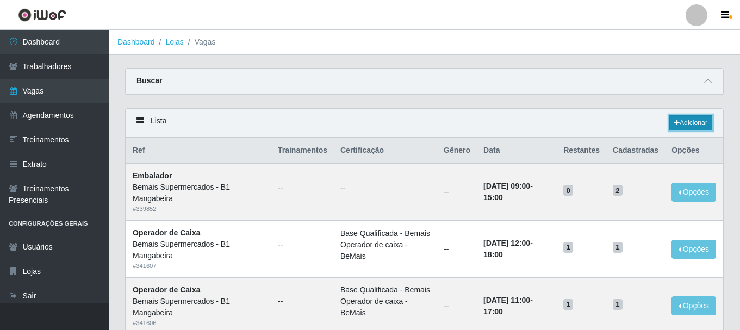
click at [698, 121] on link "Adicionar" at bounding box center [690, 122] width 43 height 15
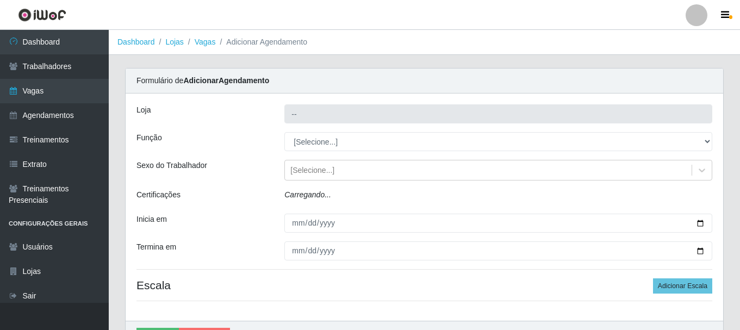
type input "Bemais Supermercados - B1 Mangabeira"
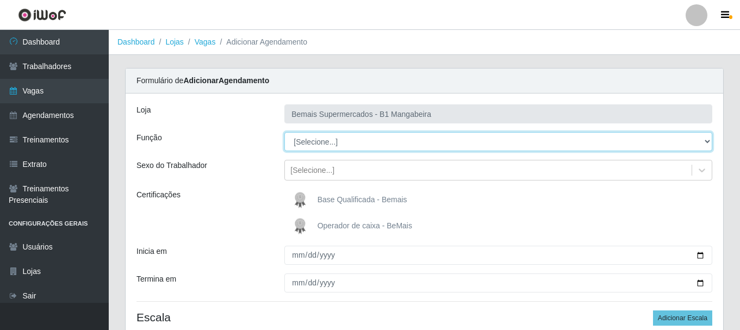
click at [350, 139] on select "[Selecione...] ASG ASG + ASG ++ Balconista de Açougue Balconista de Açougue + B…" at bounding box center [498, 141] width 428 height 19
select select "22"
click at [284, 132] on select "[Selecione...] ASG ASG + ASG ++ Balconista de Açougue Balconista de Açougue + B…" at bounding box center [498, 141] width 428 height 19
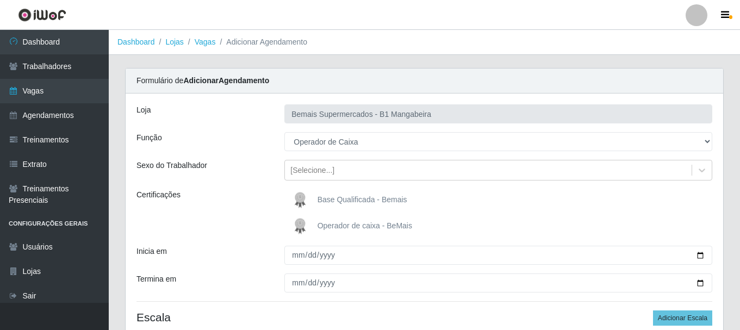
click at [351, 201] on span "Base Qualificada - Bemais" at bounding box center [363, 199] width 90 height 9
click at [0, 0] on input "Base Qualificada - Bemais" at bounding box center [0, 0] width 0 height 0
click at [341, 226] on span "Operador de caixa - BeMais" at bounding box center [365, 225] width 95 height 9
click at [0, 0] on input "Operador de caixa - BeMais" at bounding box center [0, 0] width 0 height 0
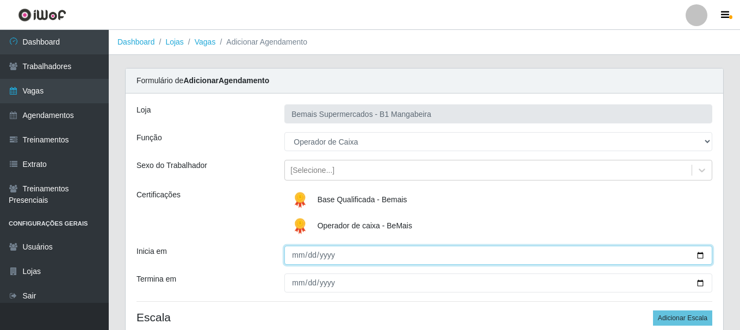
click at [298, 256] on input "Inicia em" at bounding box center [498, 255] width 428 height 19
click at [309, 256] on input "Inicia em" at bounding box center [498, 255] width 428 height 19
type input "2025-09-04"
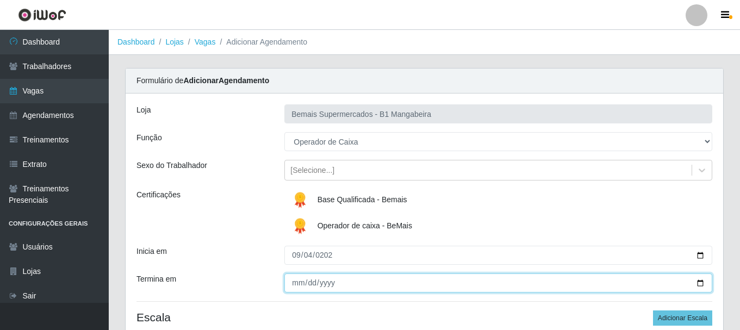
click at [295, 291] on input "Termina em" at bounding box center [498, 282] width 428 height 19
type input "2025-09-04"
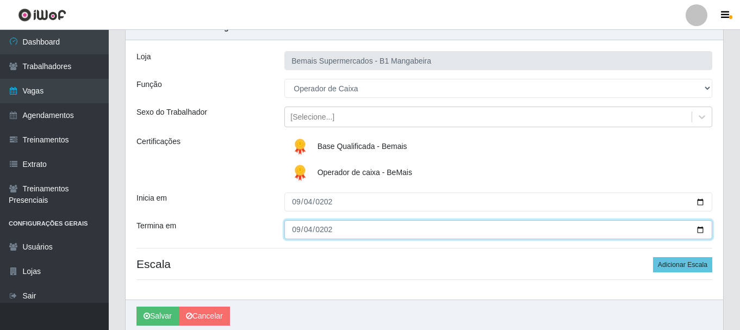
scroll to position [96, 0]
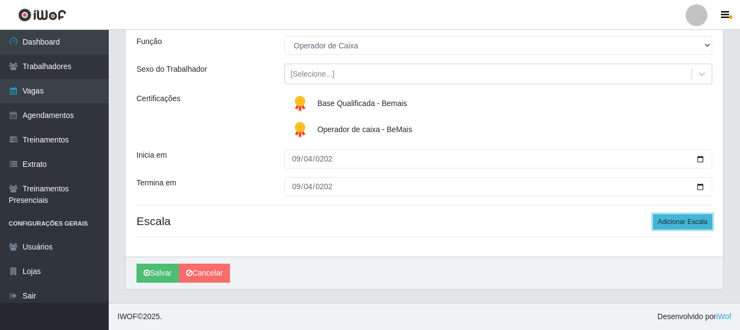
click at [664, 221] on button "Adicionar Escala" at bounding box center [682, 221] width 59 height 15
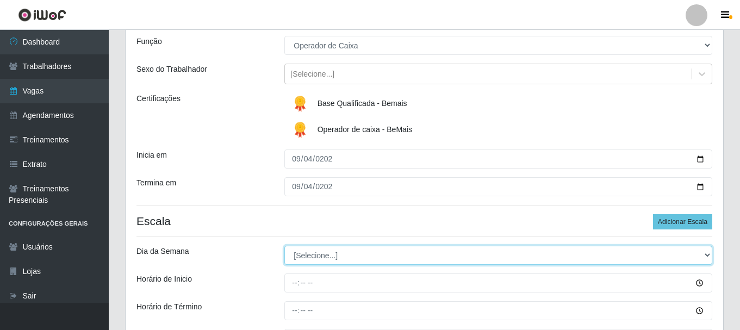
click at [414, 257] on select "[Selecione...] Segunda Terça Quarta Quinta Sexta Sábado Domingo" at bounding box center [498, 255] width 428 height 19
select select "4"
click at [284, 246] on select "[Selecione...] Segunda Terça Quarta Quinta Sexta Sábado Domingo" at bounding box center [498, 255] width 428 height 19
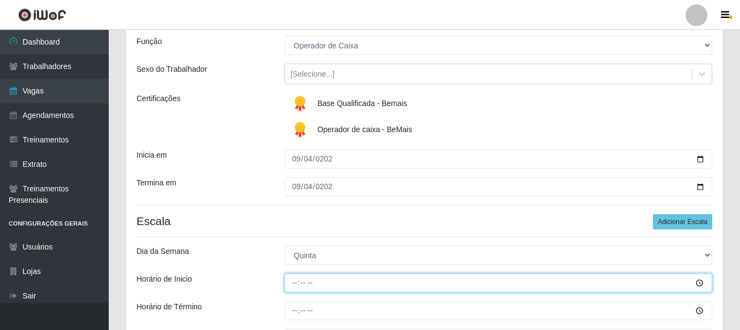
click at [293, 283] on input "Horário de Inicio" at bounding box center [498, 282] width 428 height 19
type input "11:00"
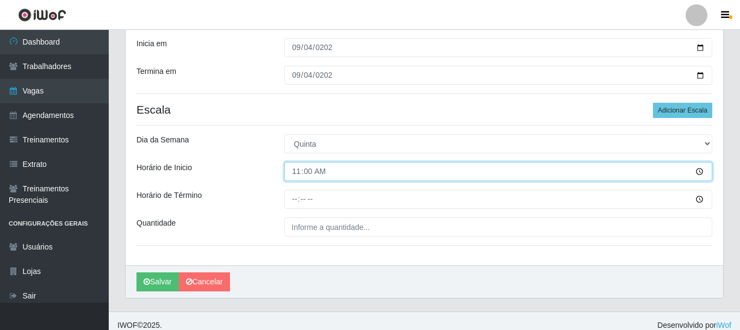
scroll to position [216, 0]
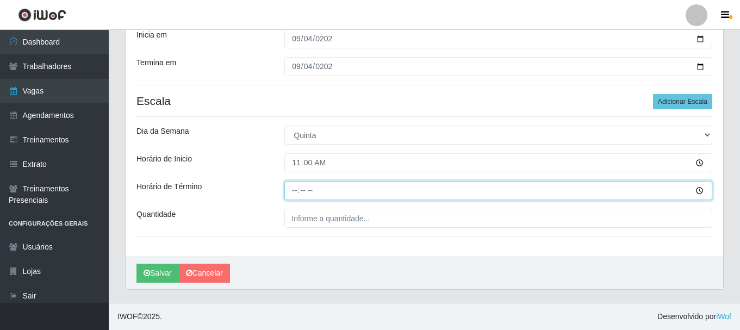
click at [288, 190] on input "Horário de Término" at bounding box center [498, 190] width 428 height 19
type input "17:00"
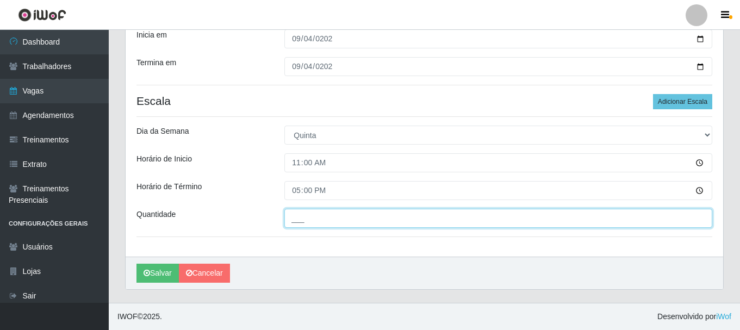
click at [368, 220] on input "___" at bounding box center [498, 218] width 428 height 19
type input "1__"
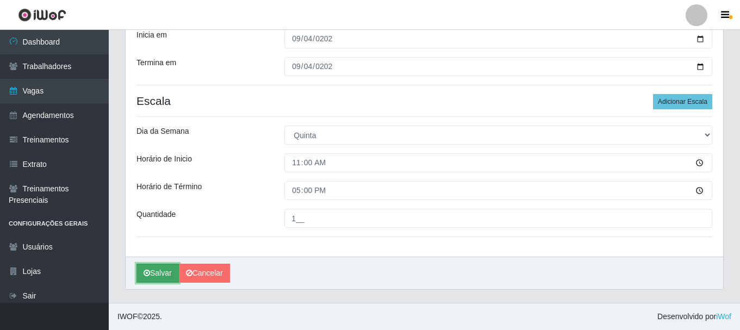
click at [144, 279] on button "Salvar" at bounding box center [157, 273] width 42 height 19
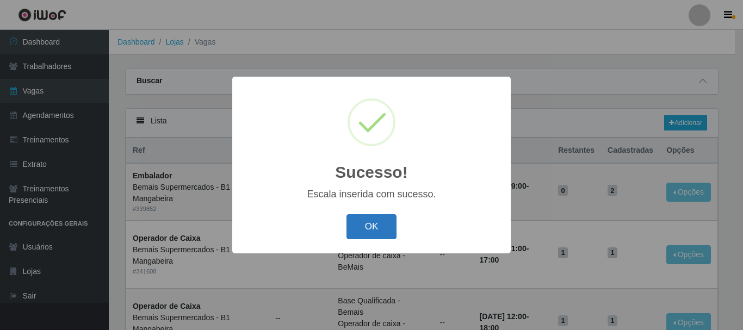
click at [378, 217] on button "OK" at bounding box center [371, 227] width 51 height 26
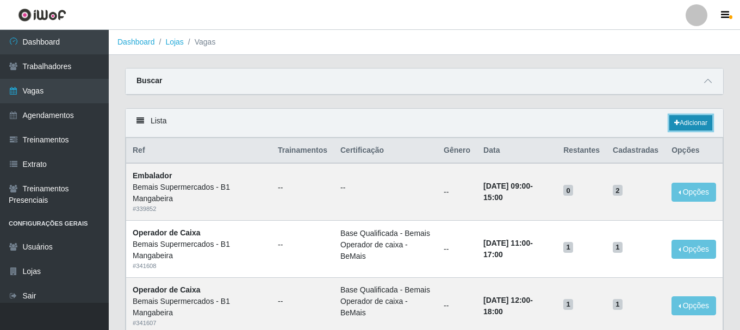
click at [689, 120] on link "Adicionar" at bounding box center [690, 122] width 43 height 15
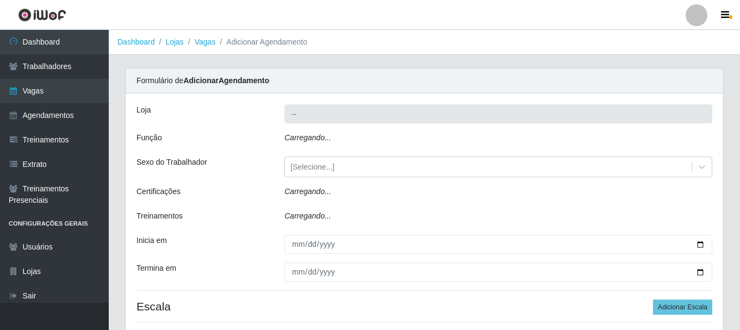
type input "Bemais Supermercados - B1 Mangabeira"
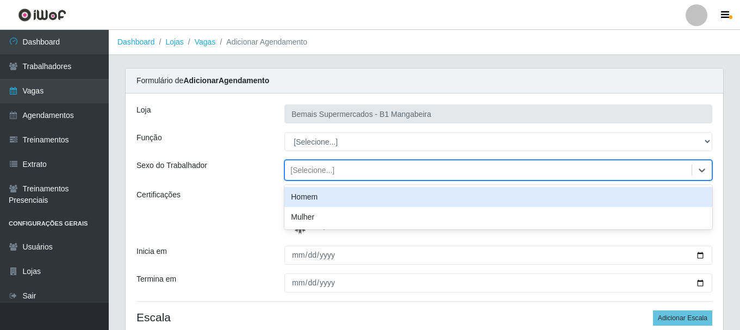
click at [341, 171] on div "[Selecione...]" at bounding box center [488, 170] width 407 height 18
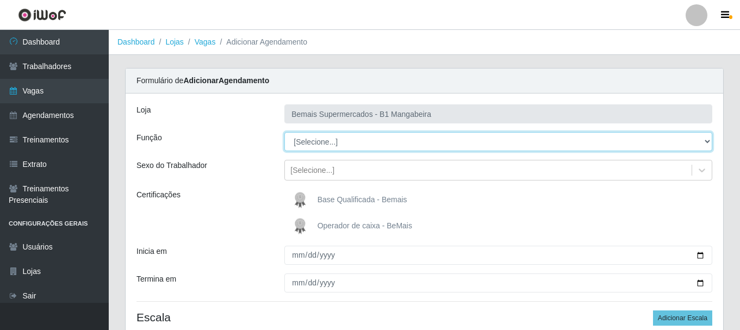
click at [356, 144] on select "[Selecione...] ASG ASG + ASG ++ Balconista de Açougue Balconista de Açougue + B…" at bounding box center [498, 141] width 428 height 19
select select "22"
click at [284, 132] on select "[Selecione...] ASG ASG + ASG ++ Balconista de Açougue Balconista de Açougue + B…" at bounding box center [498, 141] width 428 height 19
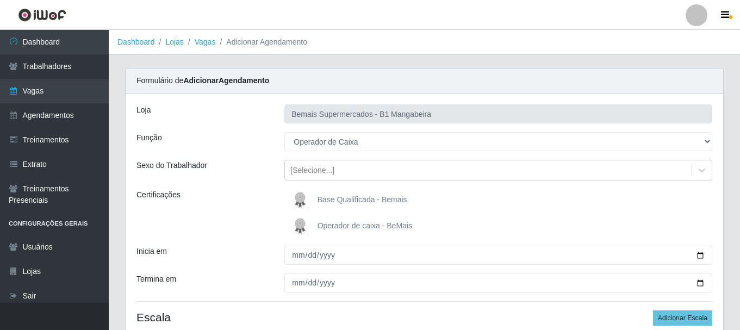
click at [343, 197] on span "Base Qualificada - Bemais" at bounding box center [363, 199] width 90 height 9
click at [0, 0] on input "Base Qualificada - Bemais" at bounding box center [0, 0] width 0 height 0
click at [334, 223] on span "Operador de caixa - BeMais" at bounding box center [365, 225] width 95 height 9
click at [0, 0] on input "Operador de caixa - BeMais" at bounding box center [0, 0] width 0 height 0
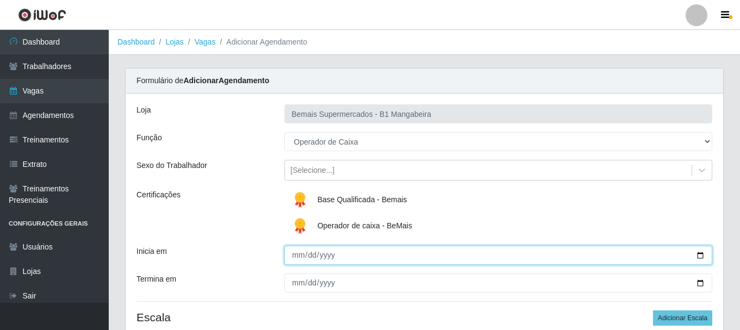
click at [293, 259] on input "Inicia em" at bounding box center [498, 255] width 428 height 19
type input "2025-09-04"
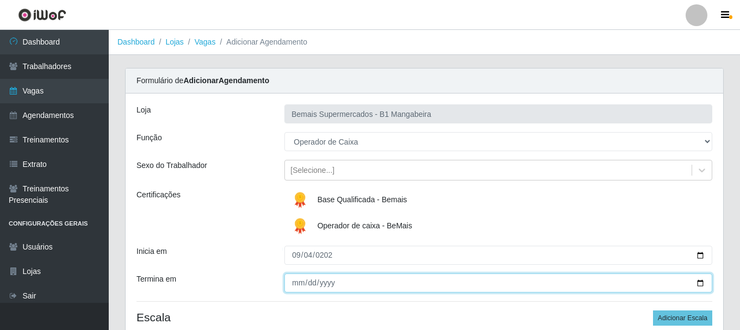
click at [294, 283] on input "Termina em" at bounding box center [498, 282] width 428 height 19
type input "2025-09-04"
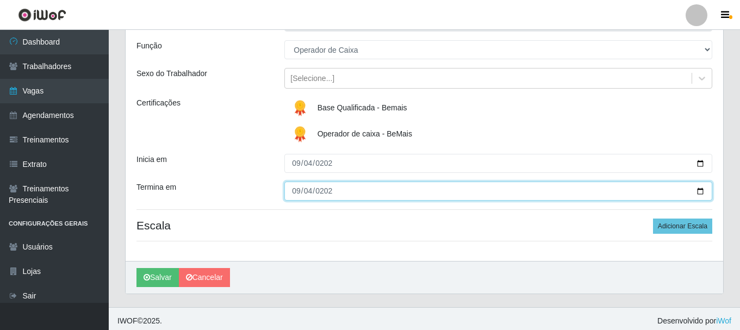
scroll to position [96, 0]
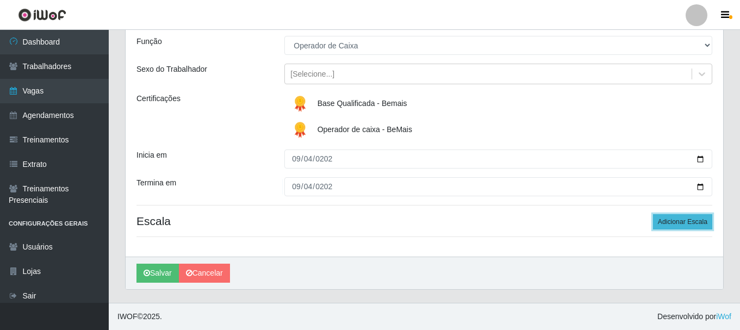
click at [671, 220] on button "Adicionar Escala" at bounding box center [682, 221] width 59 height 15
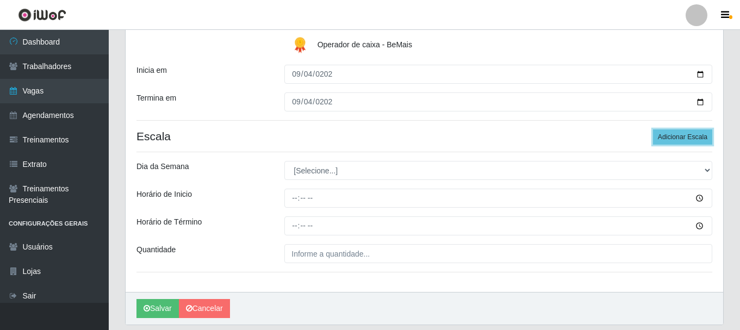
scroll to position [205, 0]
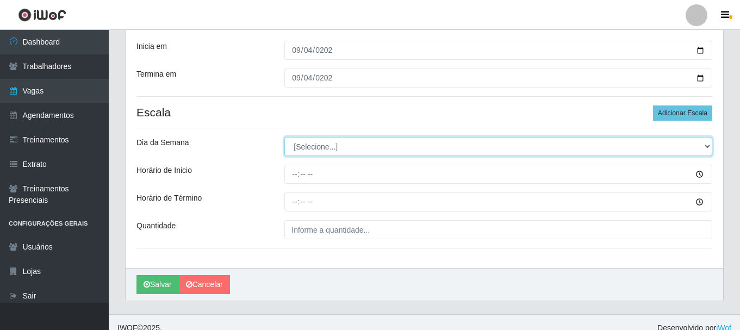
click at [310, 147] on select "[Selecione...] Segunda Terça Quarta Quinta Sexta Sábado Domingo" at bounding box center [498, 146] width 428 height 19
select select "4"
click at [284, 137] on select "[Selecione...] Segunda Terça Quarta Quinta Sexta Sábado Domingo" at bounding box center [498, 146] width 428 height 19
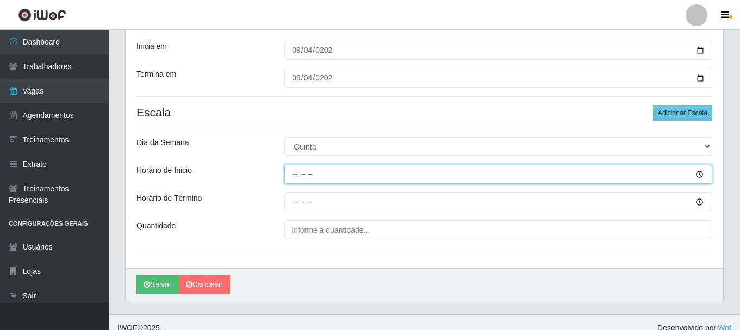
click at [294, 167] on input "Horário de Inicio" at bounding box center [498, 174] width 428 height 19
type input "15:00"
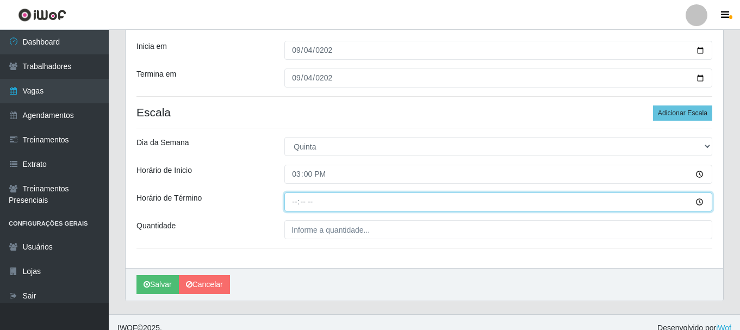
click at [292, 200] on input "Horário de Término" at bounding box center [498, 201] width 428 height 19
type input "21:00"
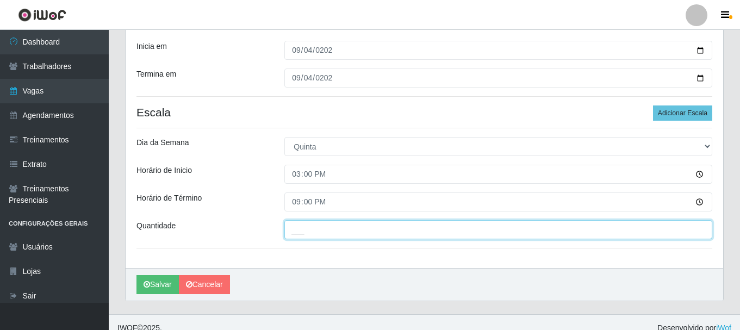
click at [297, 235] on input "___" at bounding box center [498, 229] width 428 height 19
type input "1__"
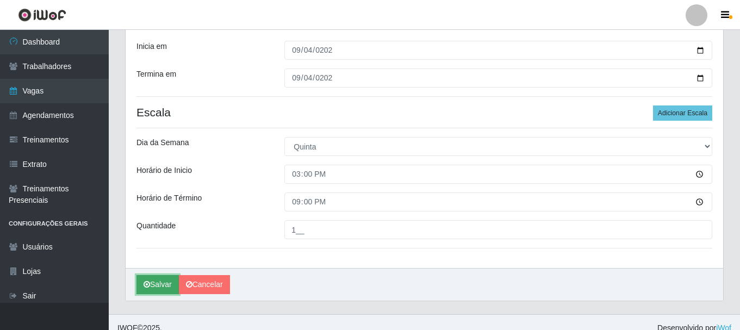
click at [144, 288] on icon "submit" at bounding box center [147, 285] width 7 height 8
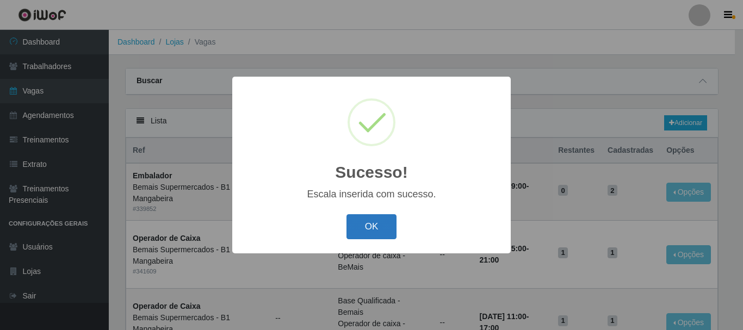
click at [362, 222] on button "OK" at bounding box center [371, 227] width 51 height 26
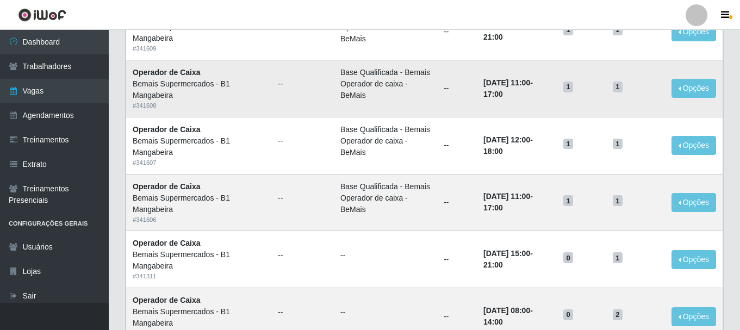
scroll to position [163, 0]
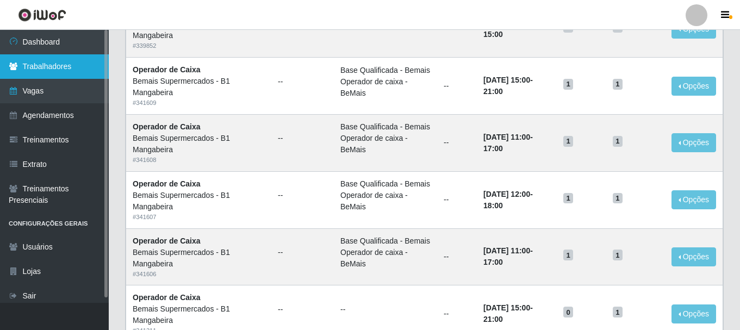
click at [70, 67] on link "Trabalhadores" at bounding box center [54, 66] width 109 height 24
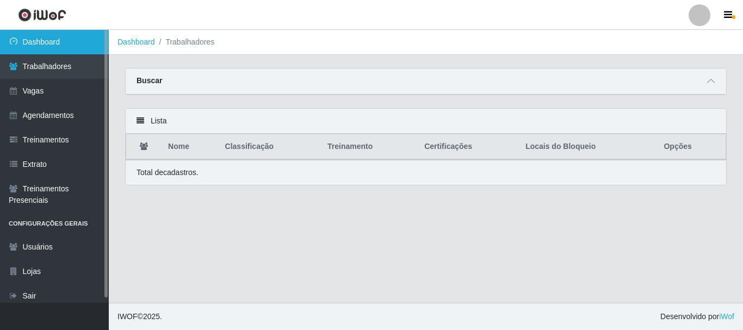
click at [71, 39] on link "Dashboard" at bounding box center [54, 42] width 109 height 24
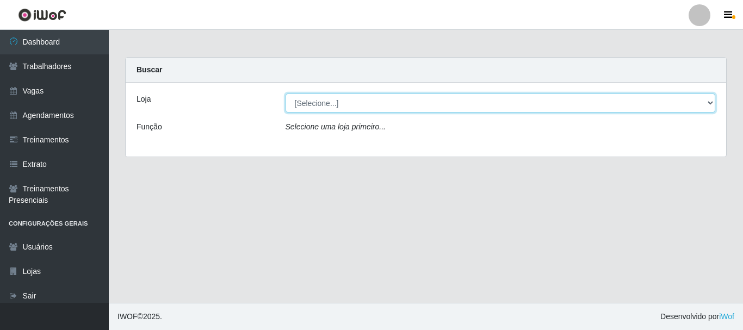
click at [390, 103] on select "[Selecione...] Bemais Supermercados - B1 Mangabeira" at bounding box center [500, 103] width 430 height 19
select select "403"
click at [285, 94] on select "[Selecione...] Bemais Supermercados - B1 Mangabeira" at bounding box center [500, 103] width 430 height 19
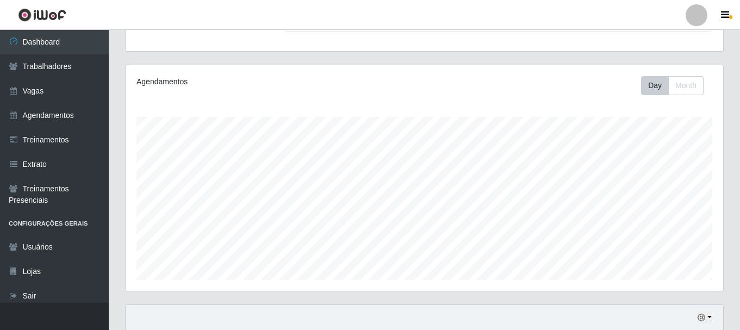
scroll to position [255, 0]
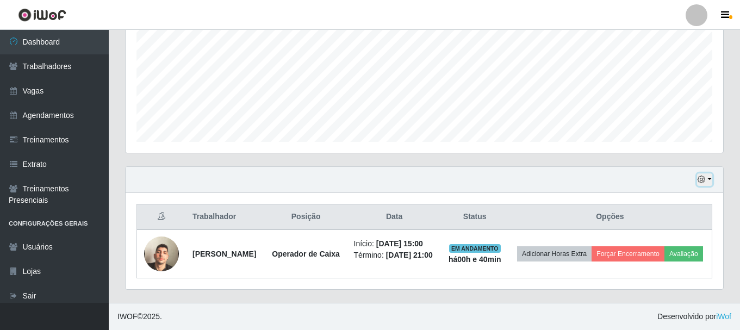
click at [700, 176] on icon "button" at bounding box center [702, 180] width 8 height 8
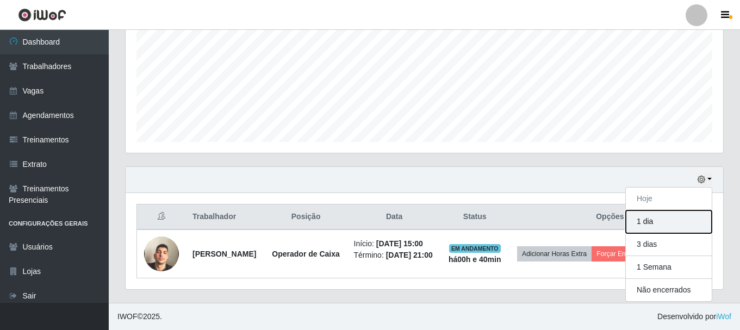
click at [655, 214] on button "1 dia" at bounding box center [669, 221] width 86 height 23
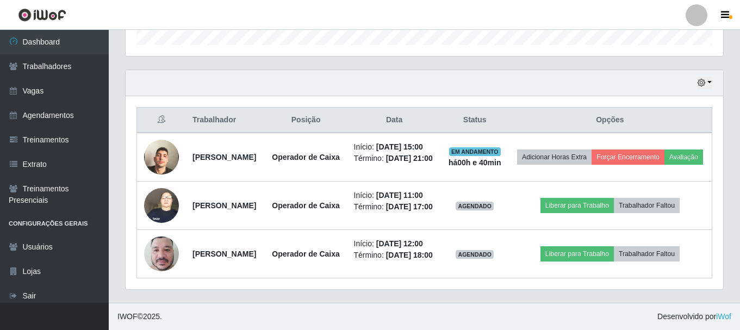
scroll to position [402, 0]
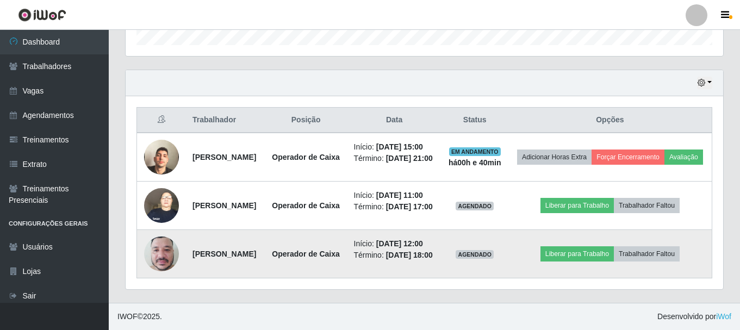
click at [145, 237] on img at bounding box center [161, 254] width 35 height 46
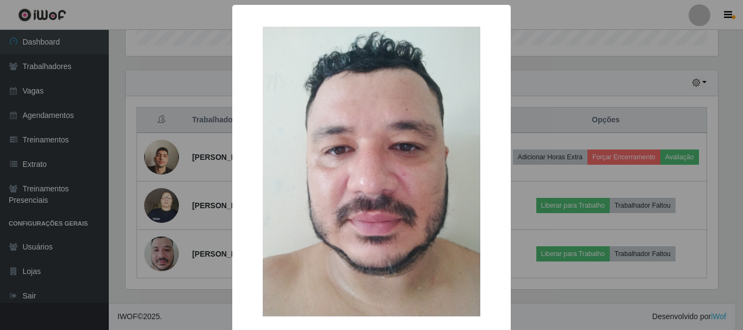
click at [149, 238] on div "× OK Cancel" at bounding box center [371, 165] width 743 height 330
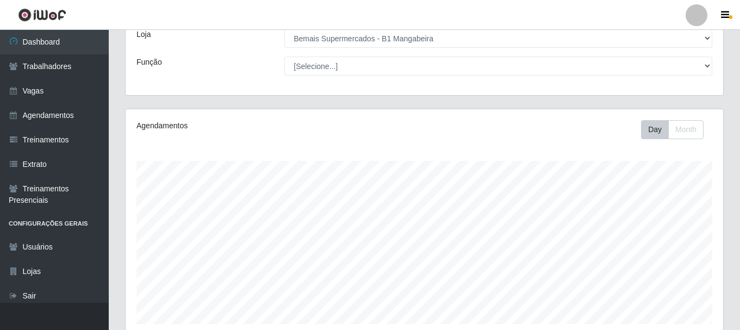
scroll to position [0, 0]
